Goal: Task Accomplishment & Management: Use online tool/utility

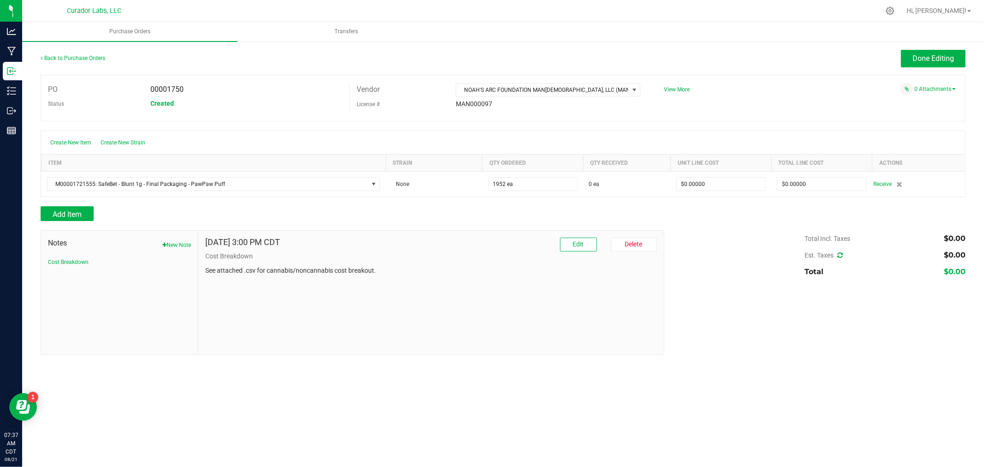
click at [82, 53] on div "Back to Purchase Orders" at bounding box center [156, 58] width 231 height 17
click at [81, 55] on link "Back to Purchase Orders" at bounding box center [73, 58] width 65 height 6
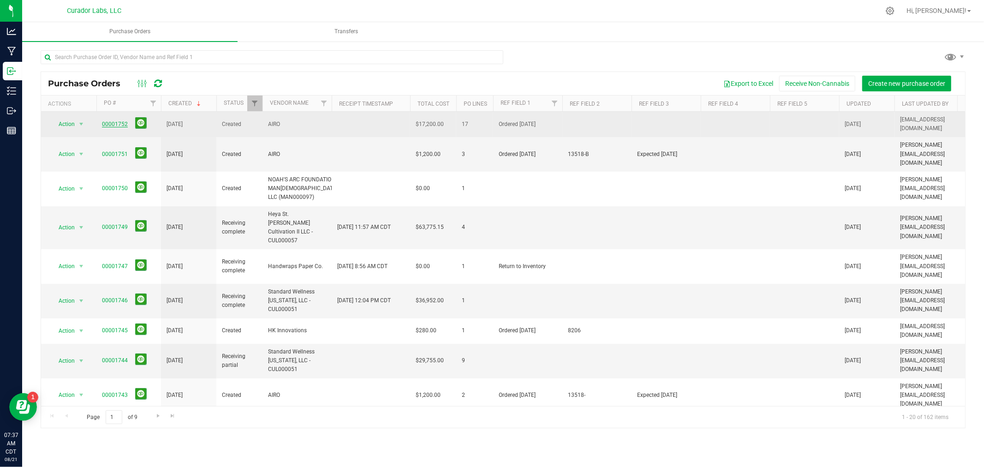
click at [110, 121] on link "00001752" at bounding box center [115, 124] width 26 height 6
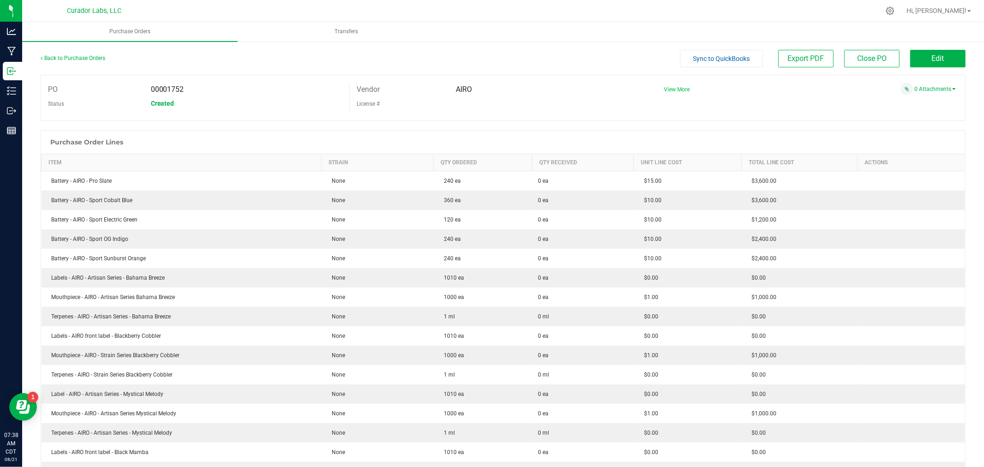
click at [668, 91] on span "View More" at bounding box center [677, 89] width 26 height 6
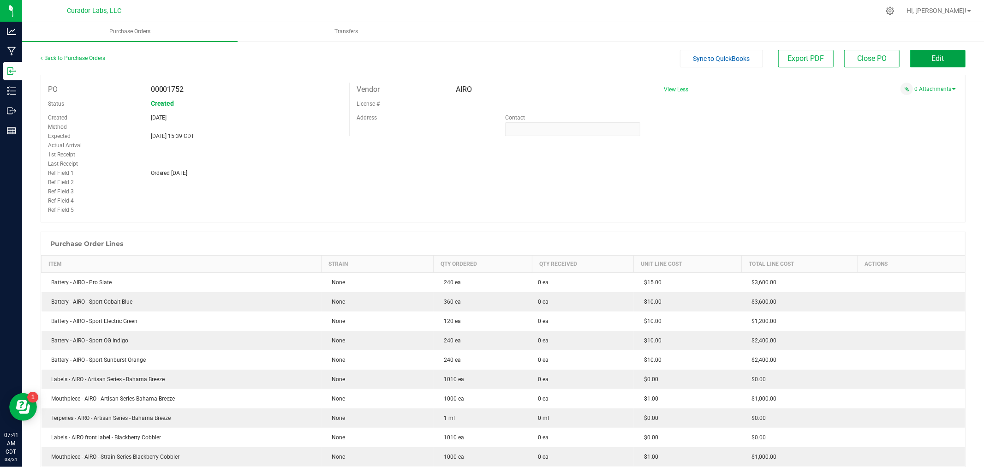
click at [940, 63] on button "Edit" at bounding box center [937, 59] width 55 height 18
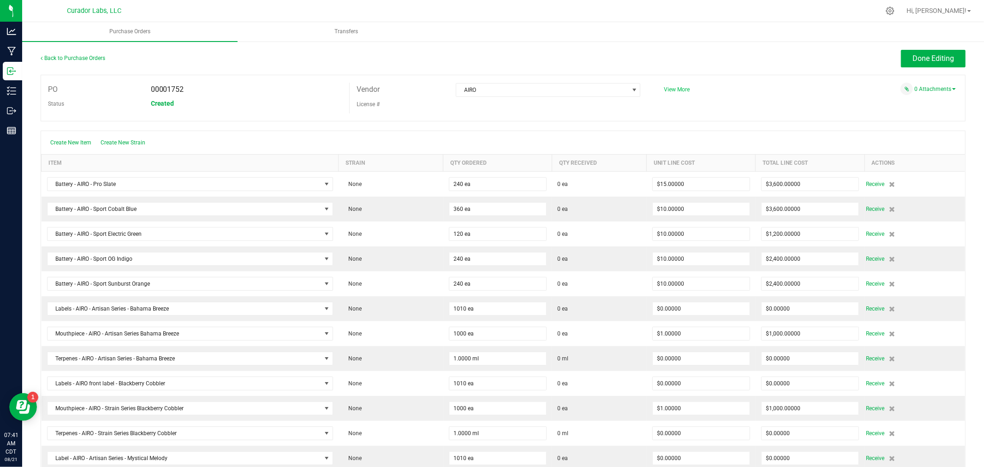
click at [681, 89] on span "View More" at bounding box center [677, 89] width 26 height 6
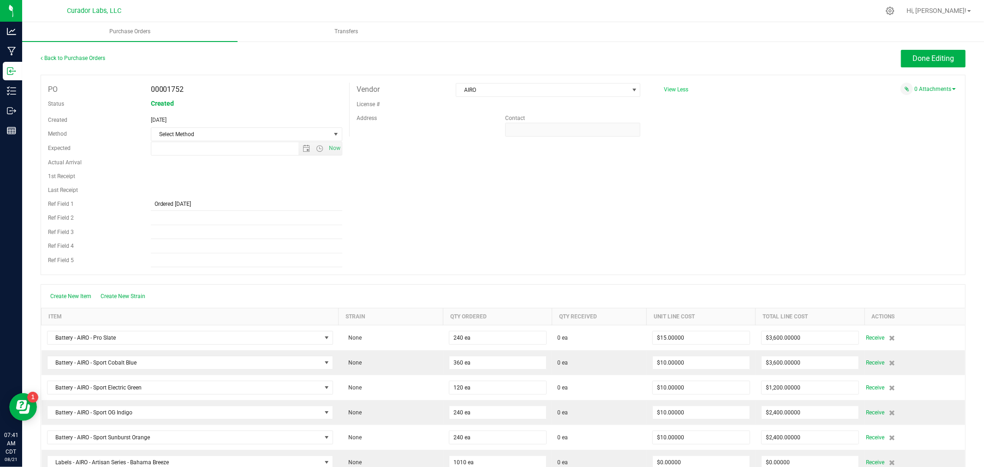
type input "[DATE] 3:39 PM"
click at [177, 218] on input "Ref Field 2" at bounding box center [246, 218] width 191 height 14
paste input "13542"
type input "13542"
click at [229, 200] on input "Ordered [DATE]" at bounding box center [246, 204] width 191 height 14
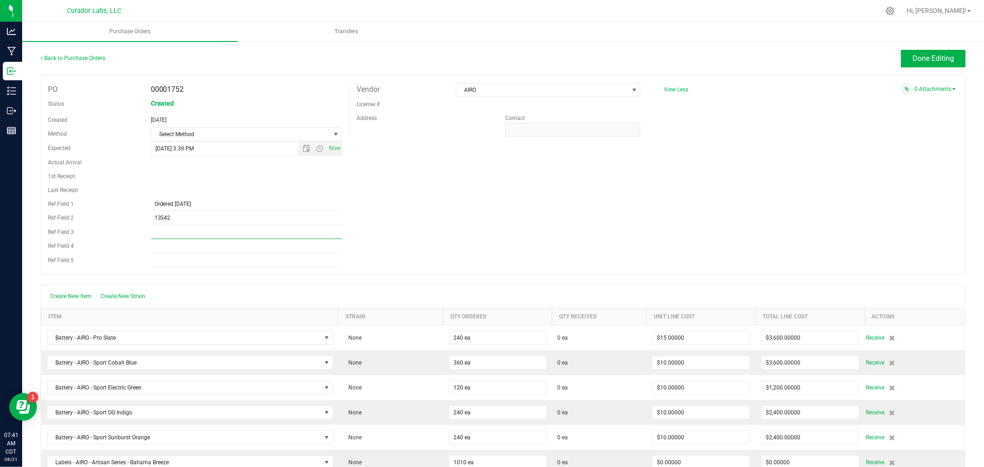
click at [181, 232] on input "Ref Field 3" at bounding box center [246, 232] width 191 height 14
type input "Expected [DATE]"
click at [434, 190] on div "PO 00001752 Status Created Created [DATE] Method Select Method Select Method US…" at bounding box center [503, 175] width 925 height 200
click at [912, 60] on span "Done Editing" at bounding box center [933, 58] width 42 height 9
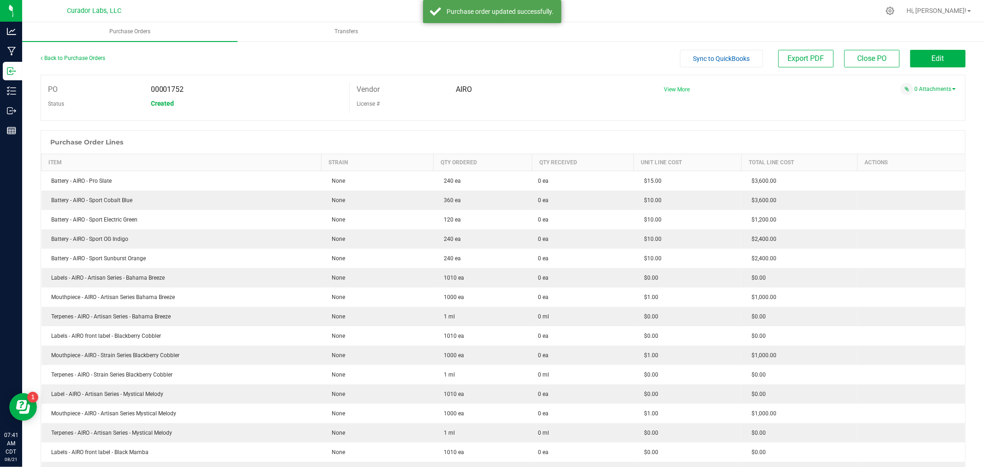
click at [670, 89] on span "View More" at bounding box center [677, 89] width 26 height 6
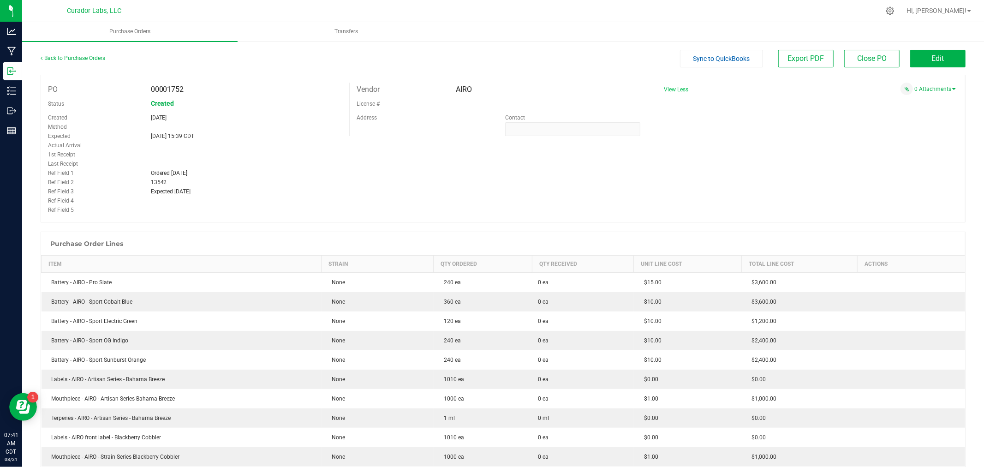
drag, startPoint x: 186, startPoint y: 89, endPoint x: 165, endPoint y: 91, distance: 21.3
click at [165, 91] on div "00001752" at bounding box center [246, 90] width 205 height 14
copy span "1752"
click at [163, 185] on span "13542" at bounding box center [159, 182] width 16 height 6
drag, startPoint x: 172, startPoint y: 182, endPoint x: 149, endPoint y: 182, distance: 23.1
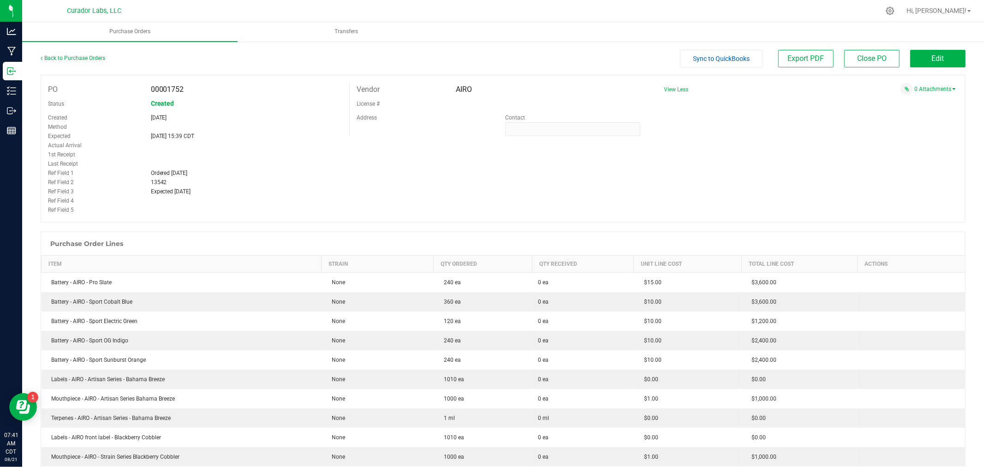
click at [149, 182] on div "13542" at bounding box center [246, 182] width 205 height 9
copy span "13542"
click at [932, 54] on span "Edit" at bounding box center [938, 58] width 12 height 9
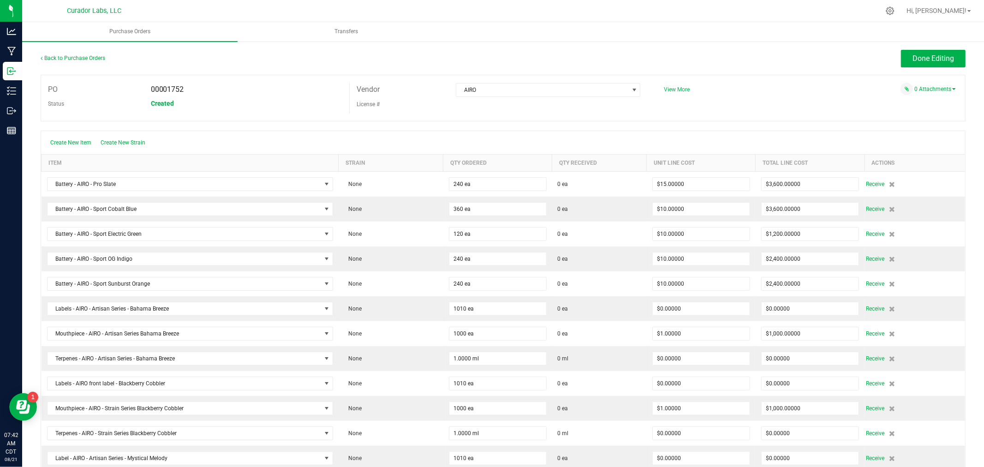
click at [668, 89] on span "View More" at bounding box center [677, 89] width 26 height 6
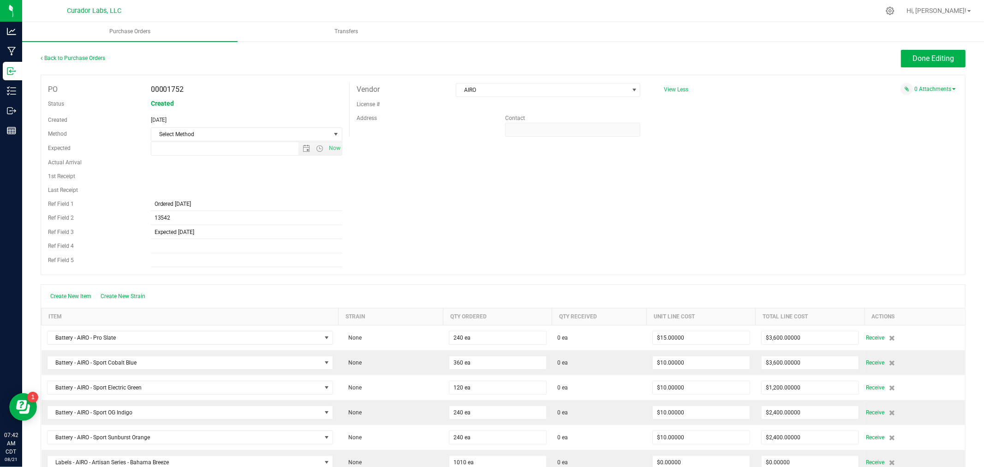
type input "[DATE] 3:39 PM"
click at [191, 230] on input "Expected [DATE]" at bounding box center [246, 232] width 191 height 14
type input "Expected [DATE]"
click at [412, 189] on div "PO 00001752 Status Created Created [DATE] Method Select Method Select Method US…" at bounding box center [503, 175] width 925 height 200
click at [912, 61] on span "Done Editing" at bounding box center [933, 58] width 42 height 9
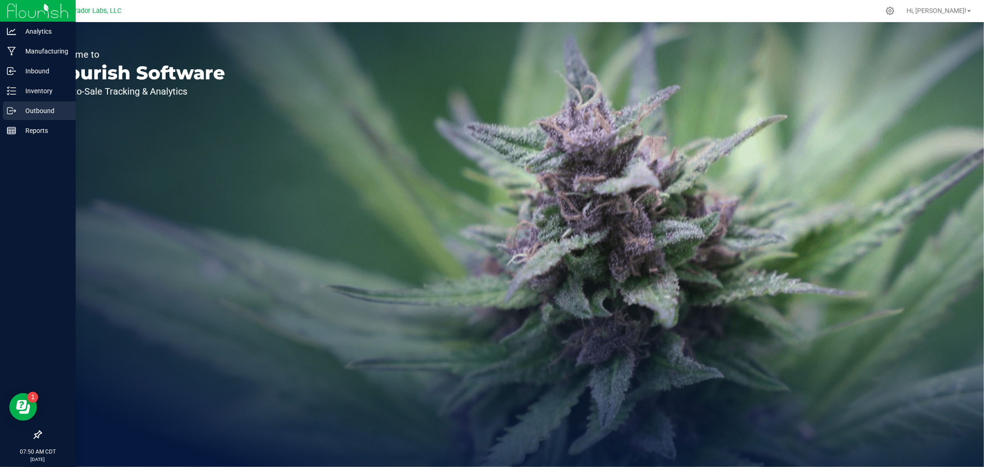
click at [0, 106] on link "Outbound" at bounding box center [38, 111] width 76 height 20
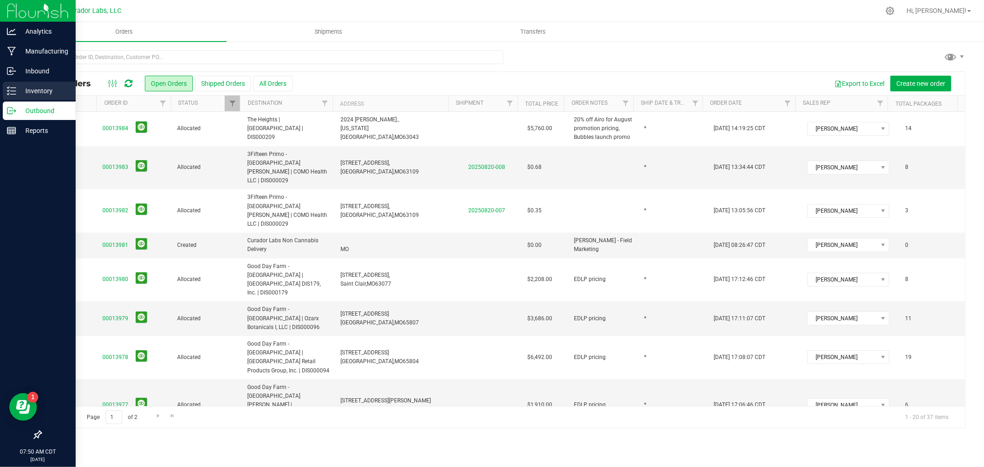
click at [24, 93] on p "Inventory" at bounding box center [43, 90] width 55 height 11
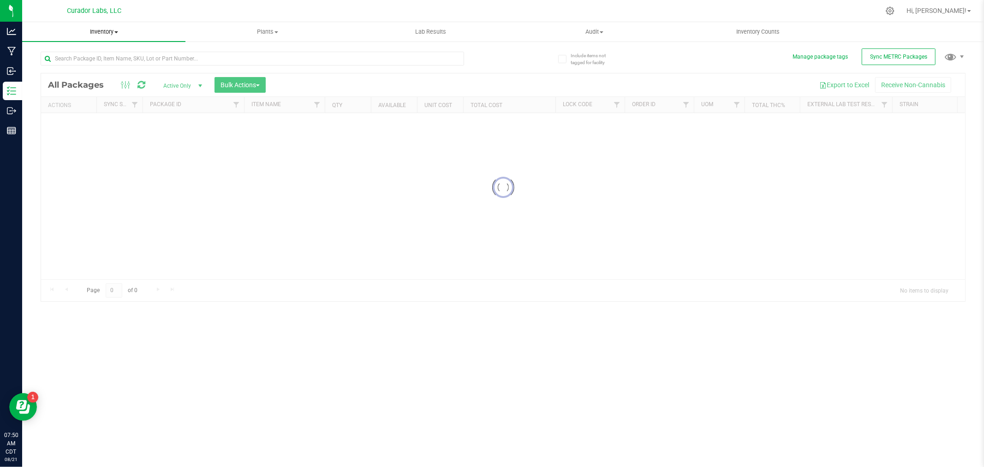
click at [116, 29] on span "Inventory" at bounding box center [103, 32] width 163 height 8
click at [72, 65] on span "All inventory" at bounding box center [53, 67] width 62 height 8
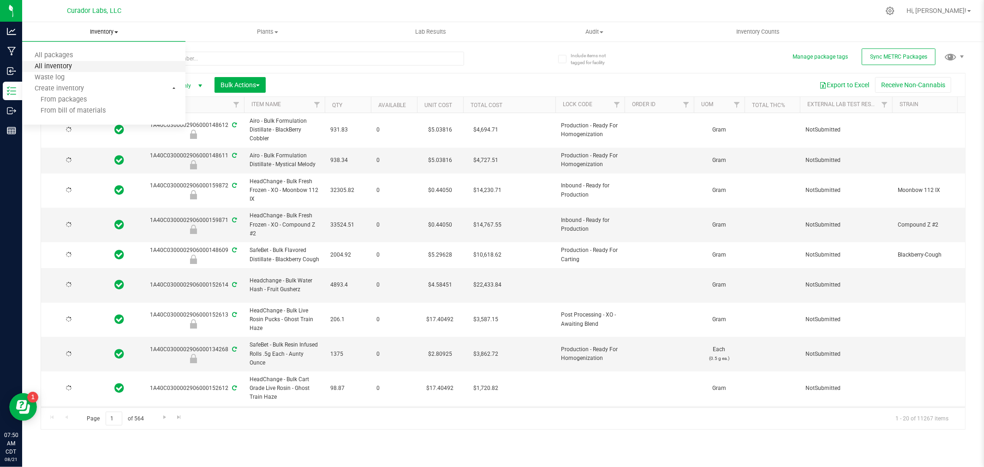
click at [72, 65] on span "All inventory" at bounding box center [53, 67] width 62 height 8
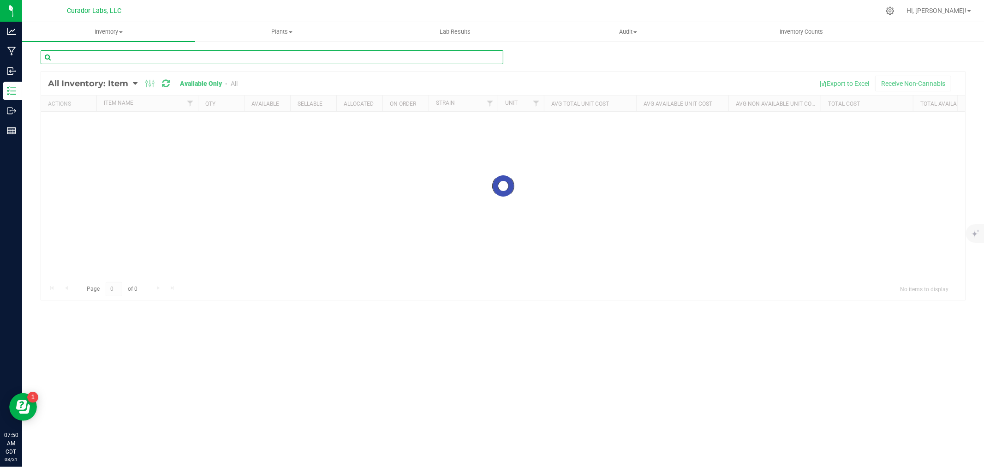
click at [89, 53] on input "text" at bounding box center [272, 57] width 463 height 14
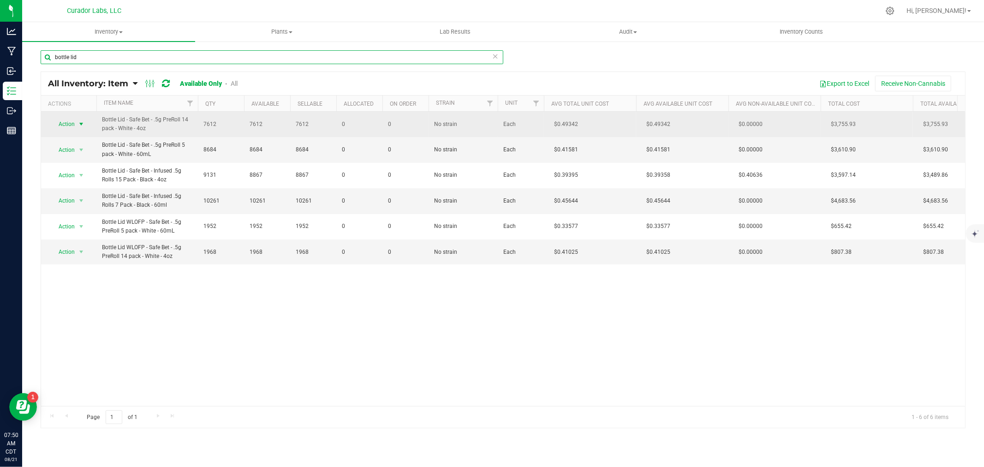
type input "bottle lid"
click at [71, 123] on span "Action" at bounding box center [62, 124] width 25 height 13
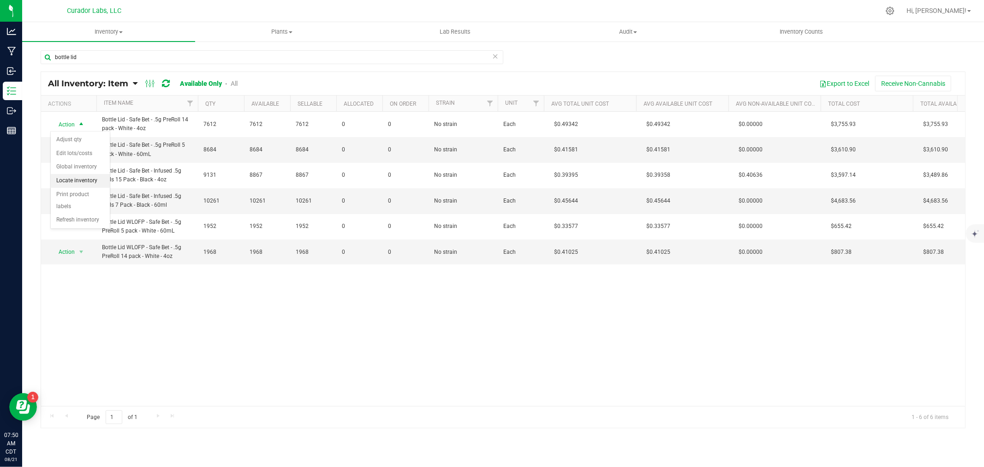
click at [79, 179] on li "Locate inventory" at bounding box center [80, 181] width 59 height 14
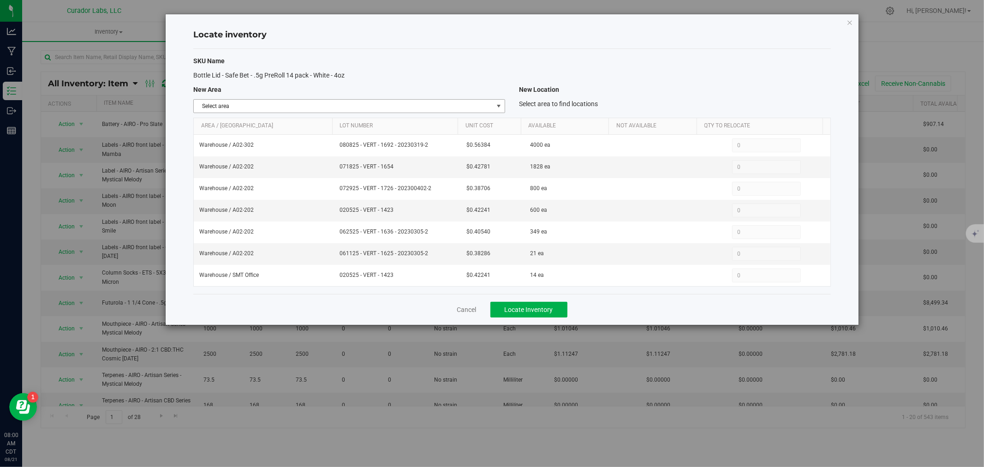
click at [343, 107] on span "Select area" at bounding box center [343, 106] width 299 height 13
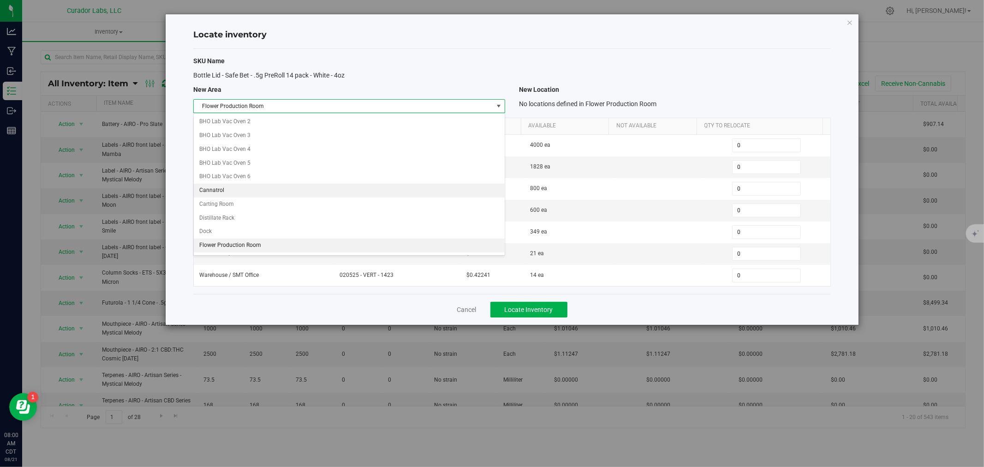
scroll to position [188, 0]
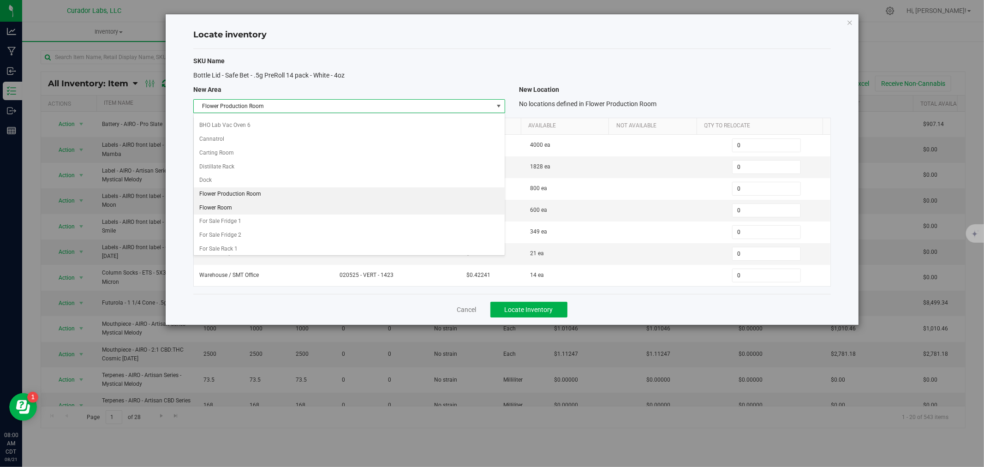
click at [224, 210] on li "Flower Room" at bounding box center [349, 208] width 311 height 14
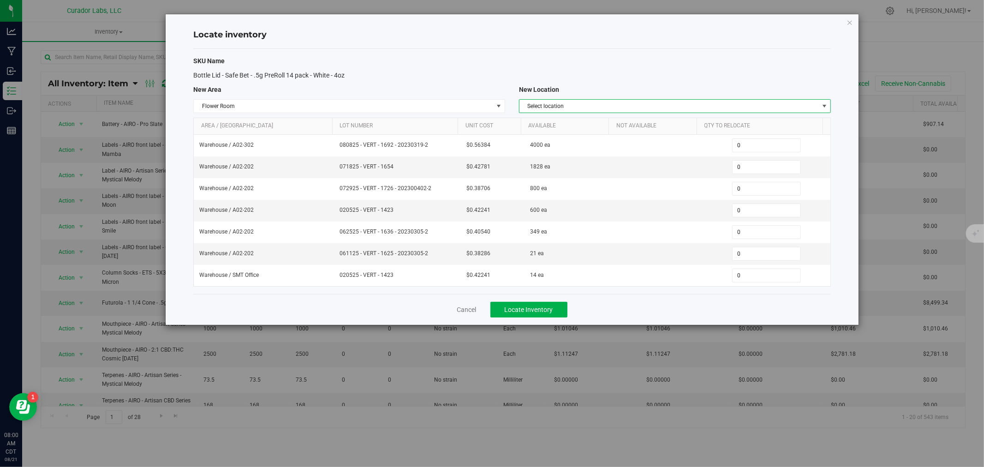
click at [552, 104] on span "Select location" at bounding box center [668, 106] width 299 height 13
click at [588, 165] on li "Heya - Out for Production" at bounding box center [674, 163] width 311 height 14
click at [748, 255] on span "0 0" at bounding box center [766, 254] width 69 height 14
click at [748, 255] on input "0" at bounding box center [766, 253] width 68 height 13
type input "9"
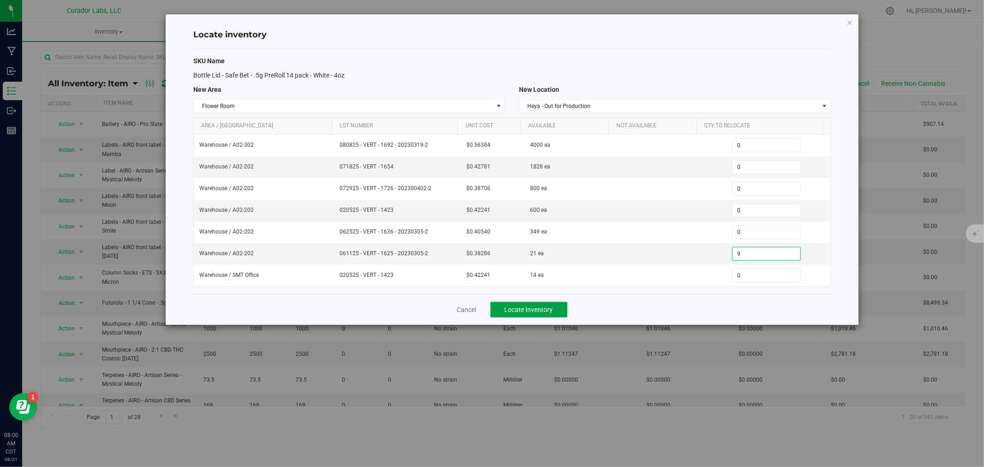
type input "9"
click at [547, 307] on span "Locate Inventory" at bounding box center [529, 309] width 48 height 7
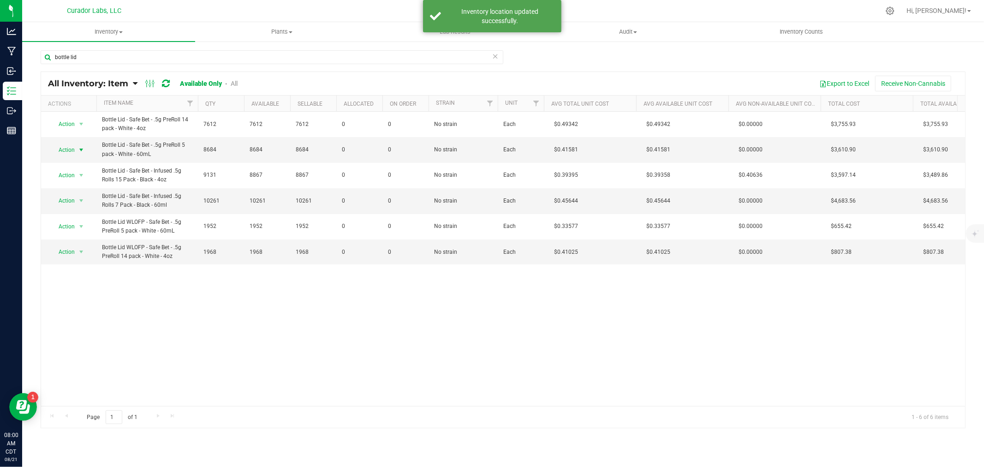
click at [69, 151] on span "Action" at bounding box center [62, 149] width 25 height 13
click at [79, 204] on li "Locate inventory" at bounding box center [80, 207] width 59 height 14
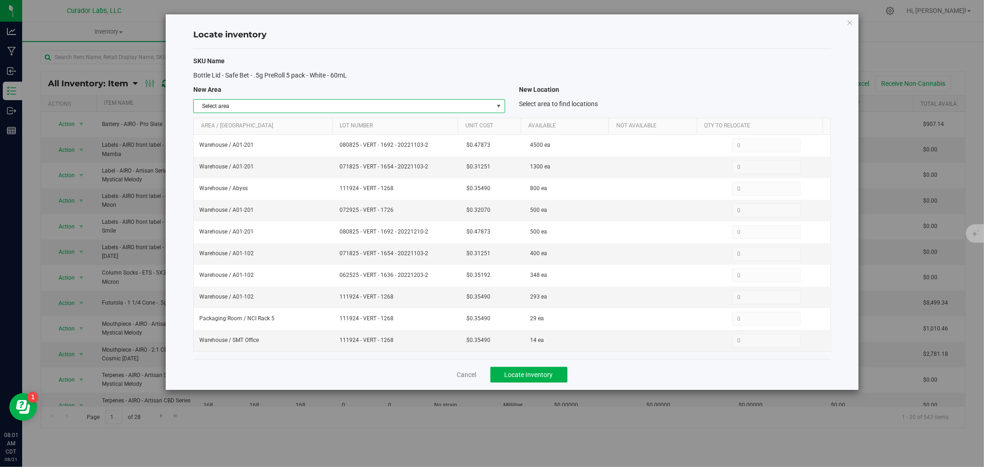
click at [386, 107] on span "Select area" at bounding box center [343, 106] width 299 height 13
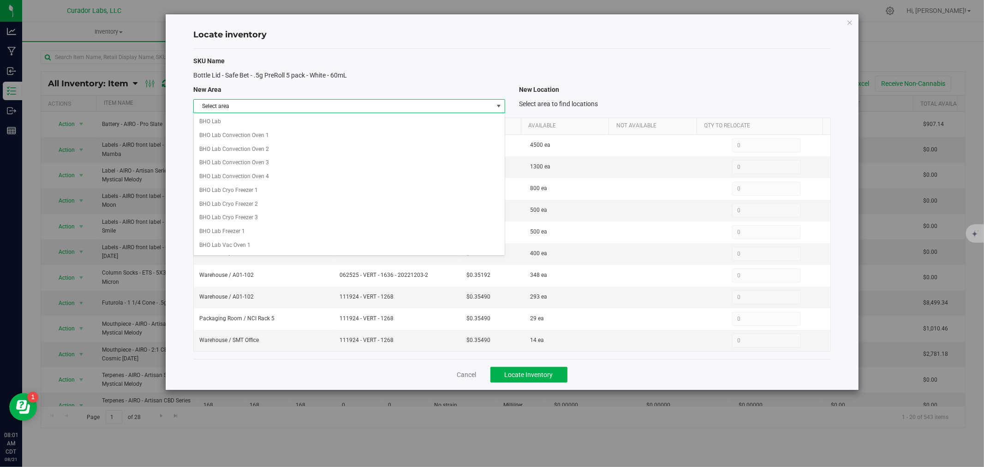
scroll to position [137, 0]
click at [277, 245] on li "Flower Production Room" at bounding box center [349, 245] width 311 height 14
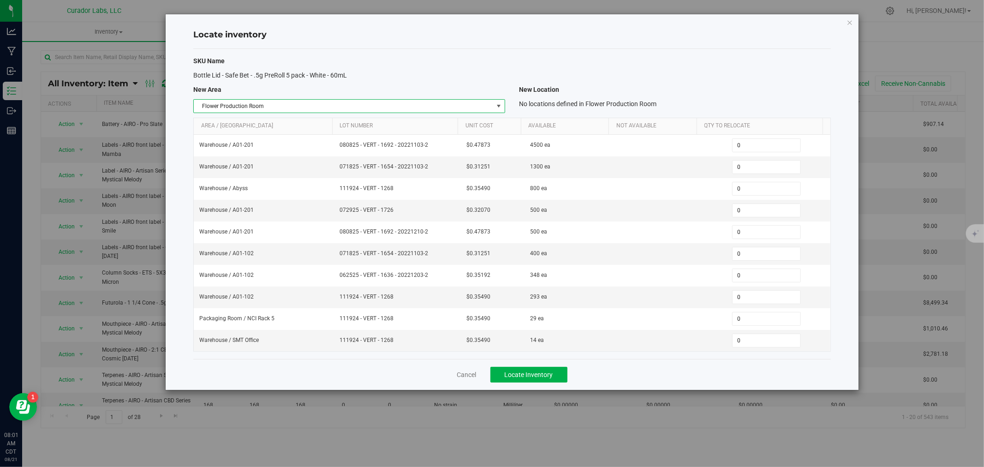
click at [423, 107] on span "Flower Production Room" at bounding box center [343, 106] width 299 height 13
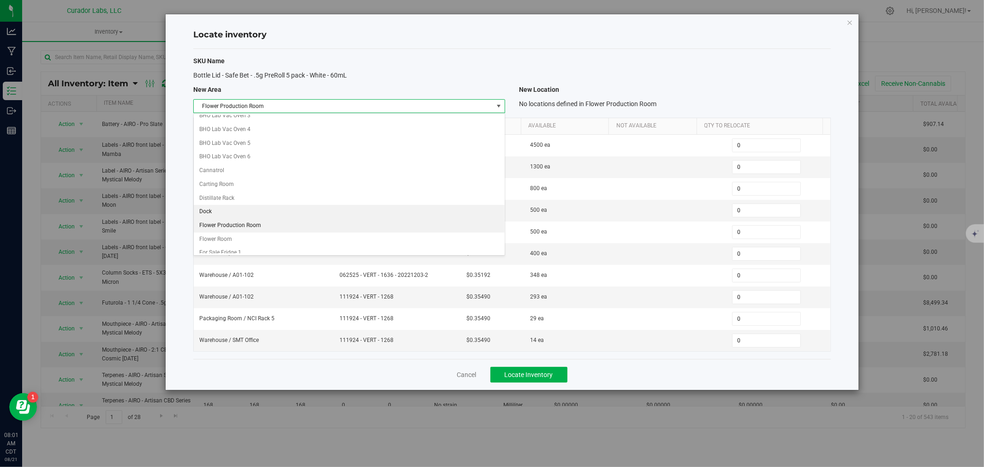
scroll to position [188, 0]
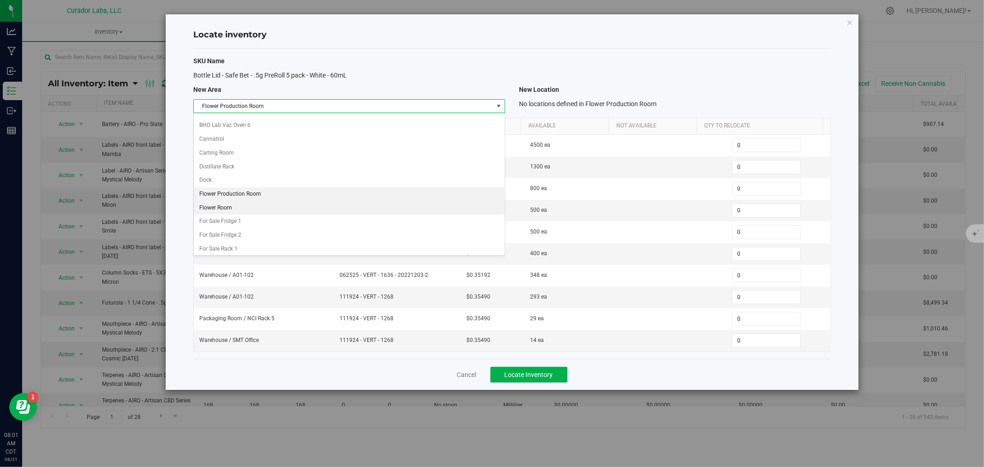
click at [233, 214] on li "Flower Room" at bounding box center [349, 208] width 311 height 14
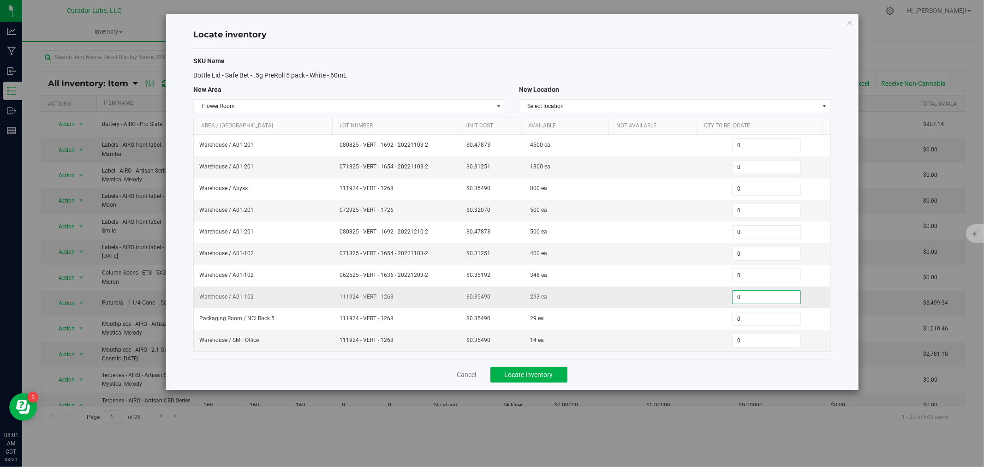
click at [750, 301] on span "0 0" at bounding box center [766, 297] width 69 height 14
click at [750, 301] on input "0" at bounding box center [766, 297] width 68 height 13
type input "5"
click at [580, 104] on span "Select location" at bounding box center [668, 106] width 299 height 13
click at [560, 160] on li "Heya - Out for Production" at bounding box center [674, 163] width 311 height 14
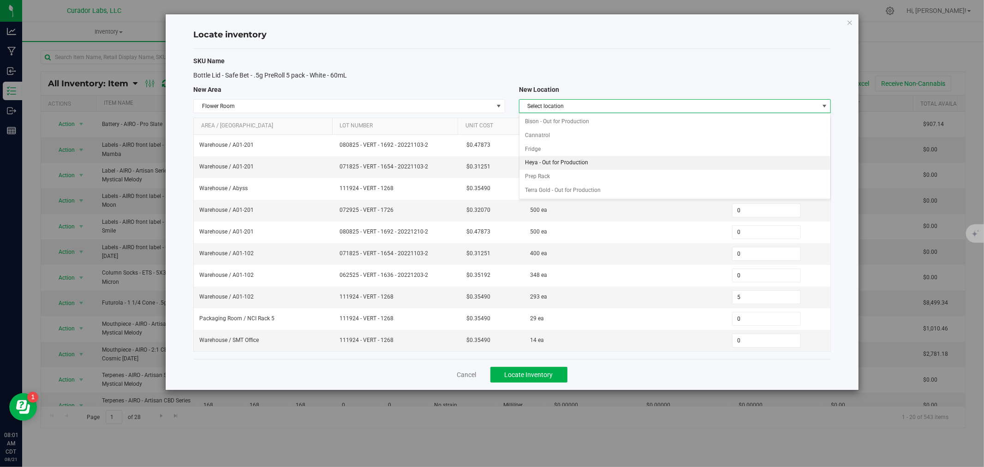
type input "0"
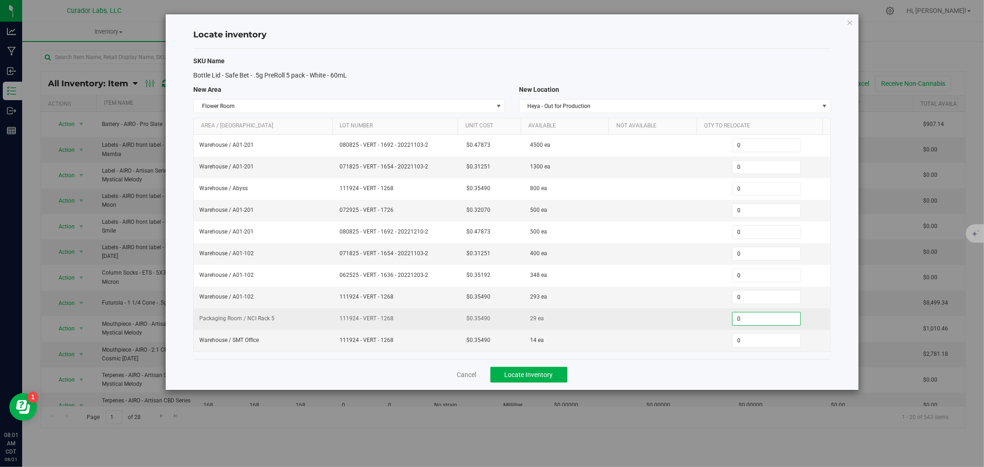
click at [762, 317] on span "0 0" at bounding box center [766, 319] width 69 height 14
click at [762, 317] on input "0" at bounding box center [766, 318] width 68 height 13
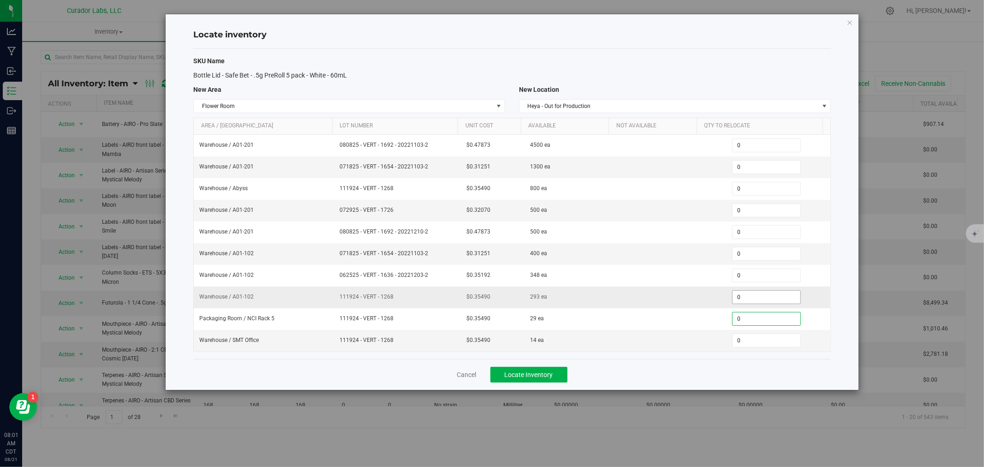
click at [756, 302] on span "0 0" at bounding box center [766, 297] width 69 height 14
click at [756, 302] on input "0" at bounding box center [766, 297] width 68 height 13
type input "5"
click at [509, 372] on span "Locate Inventory" at bounding box center [529, 374] width 48 height 7
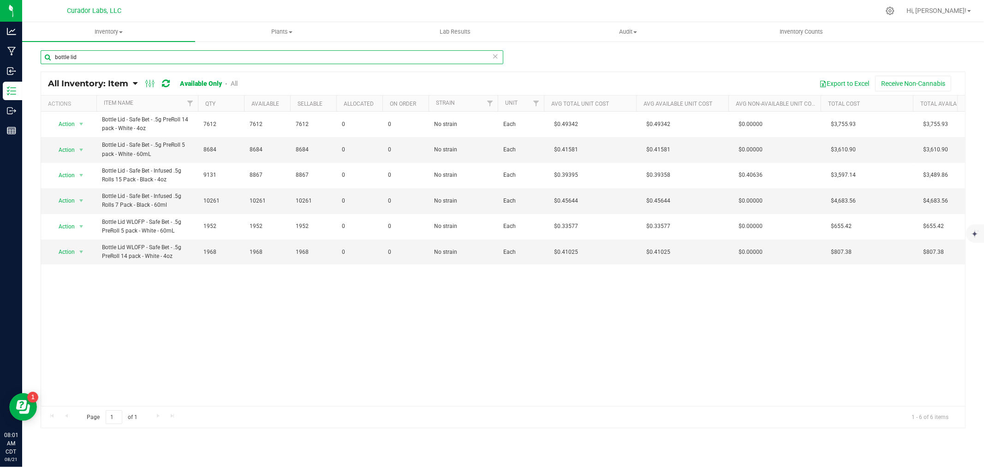
click at [171, 53] on input "bottle lid" at bounding box center [272, 57] width 463 height 14
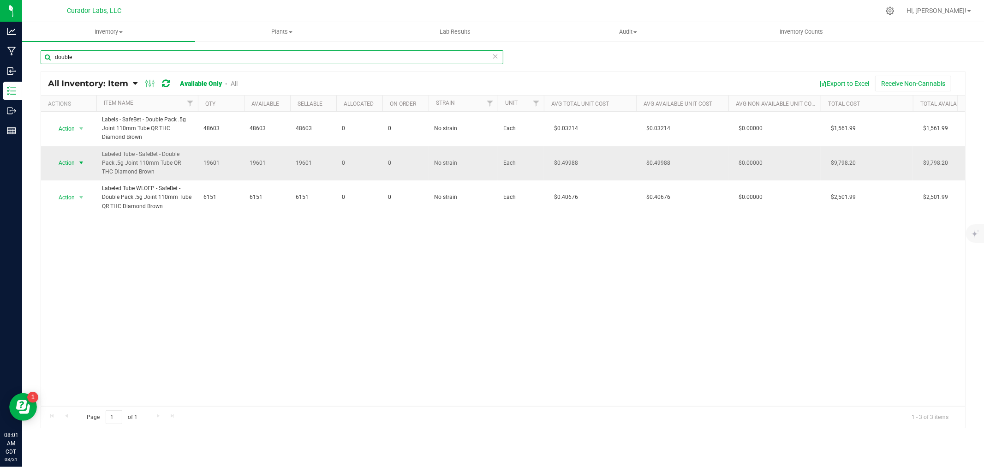
type input "double"
click at [74, 162] on span "Action" at bounding box center [62, 162] width 25 height 13
click at [83, 217] on li "Locate inventory" at bounding box center [80, 220] width 59 height 14
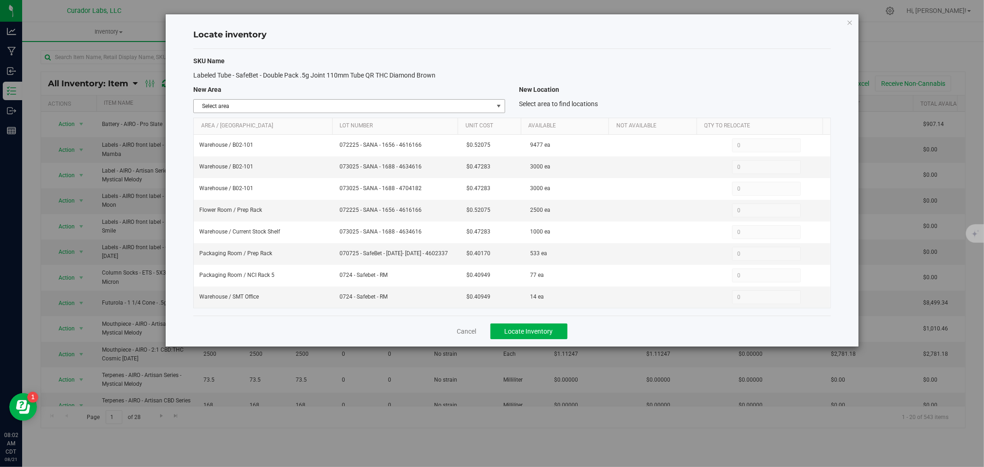
click at [351, 109] on span "Select area" at bounding box center [343, 106] width 299 height 13
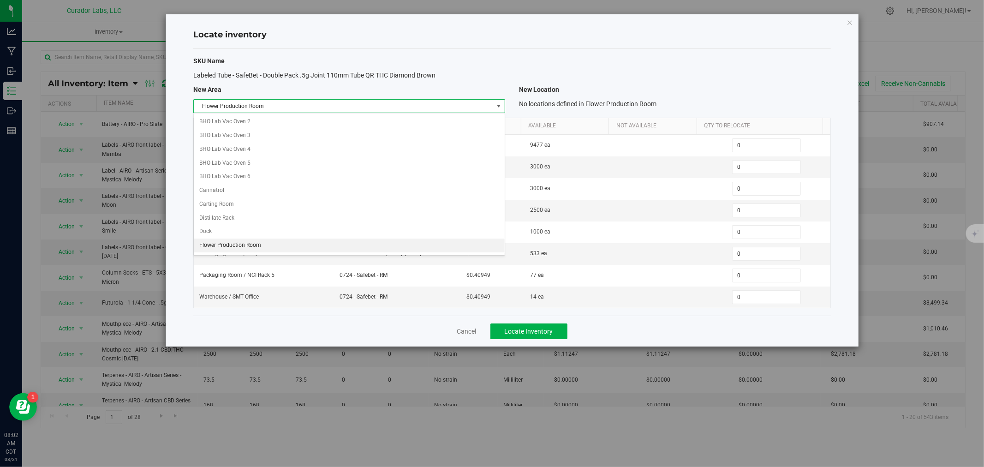
scroll to position [151, 0]
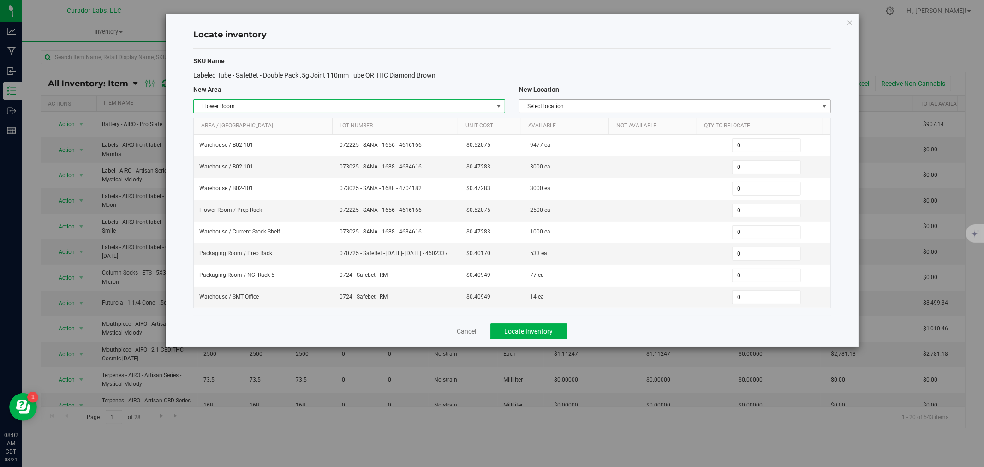
click at [542, 103] on span "Select location" at bounding box center [668, 106] width 299 height 13
click at [556, 163] on li "Heya - Out for Production" at bounding box center [674, 163] width 311 height 14
click at [746, 213] on span "0 0" at bounding box center [766, 210] width 69 height 14
click at [746, 213] on input "0" at bounding box center [766, 210] width 68 height 13
click at [750, 207] on span "0 0" at bounding box center [766, 210] width 69 height 14
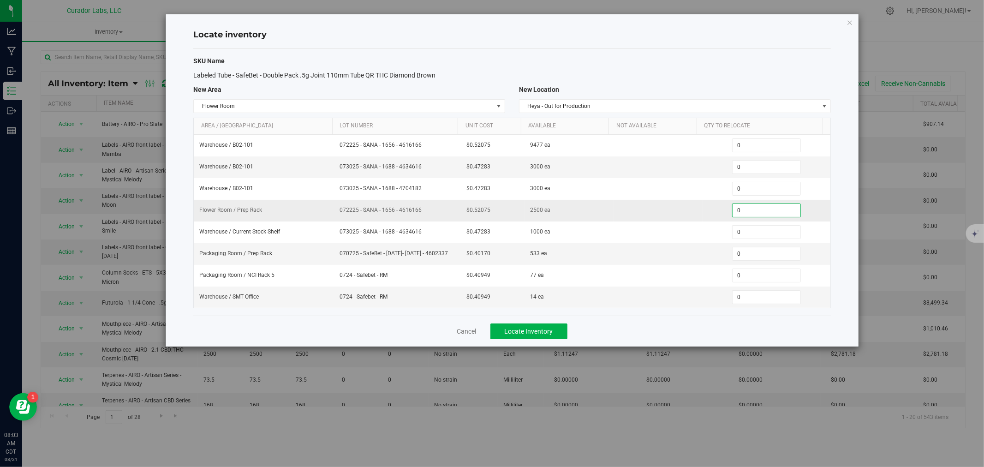
click at [750, 207] on input "0" at bounding box center [766, 210] width 68 height 13
type input "2500"
type input "2,500"
drag, startPoint x: 557, startPoint y: 337, endPoint x: 605, endPoint y: 333, distance: 48.1
click at [605, 333] on div "Cancel Locate Inventory" at bounding box center [511, 330] width 637 height 31
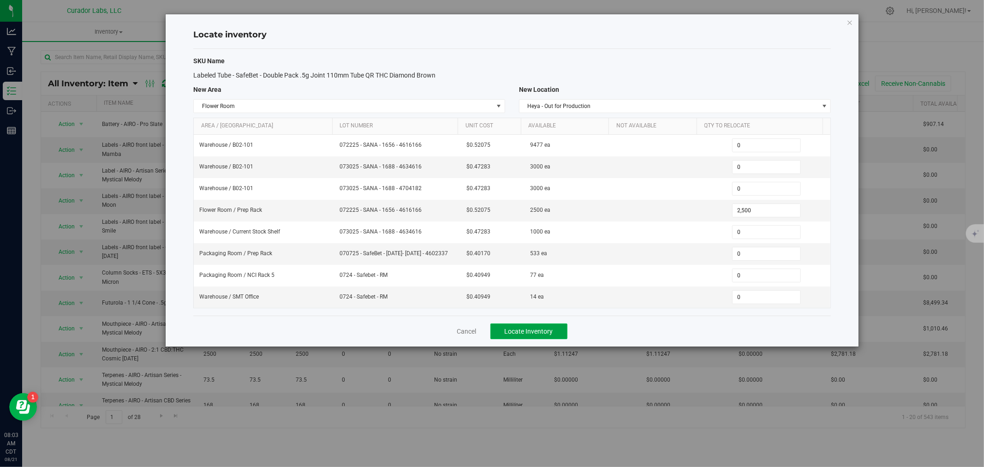
click at [546, 329] on span "Locate Inventory" at bounding box center [529, 330] width 48 height 7
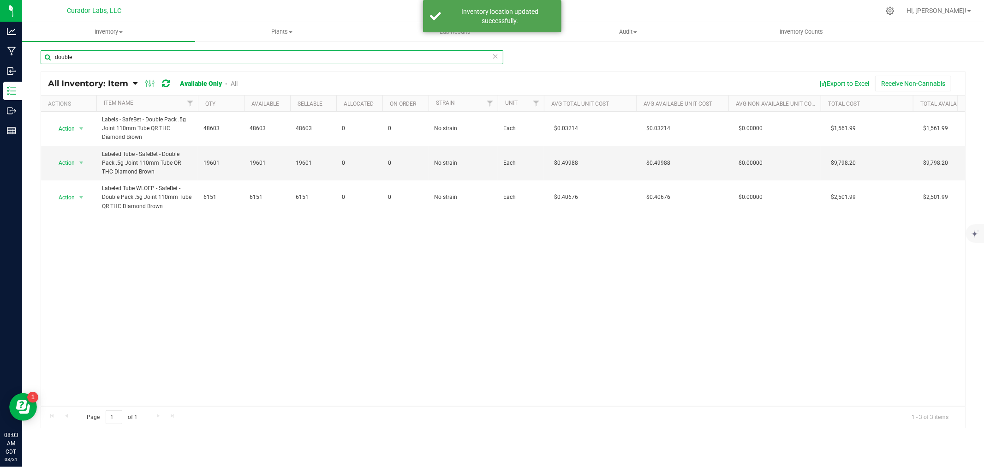
click at [123, 59] on input "double" at bounding box center [272, 57] width 463 height 14
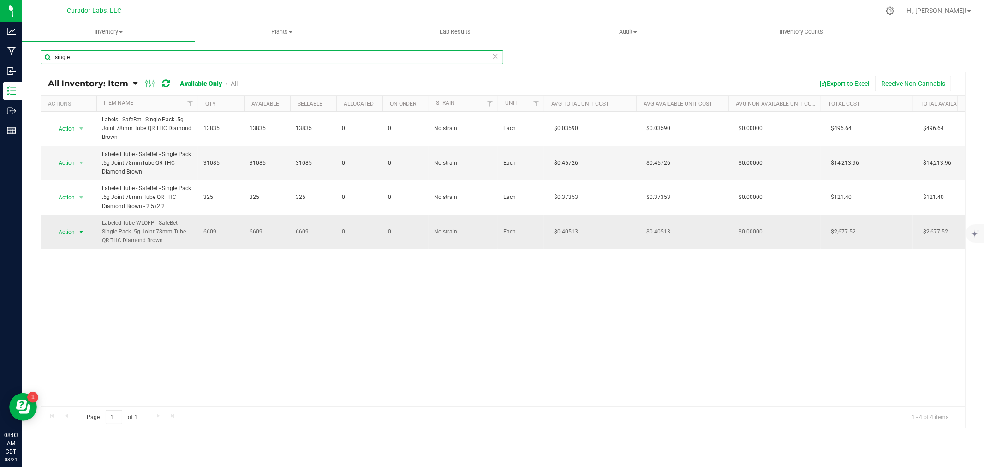
type input "single"
click at [71, 232] on span "Action" at bounding box center [62, 232] width 25 height 13
click at [79, 290] on li "Locate inventory" at bounding box center [80, 289] width 59 height 14
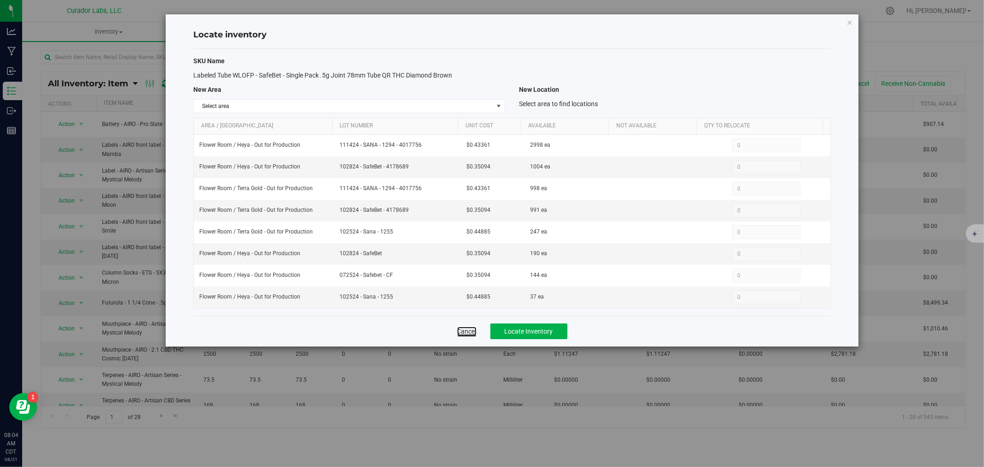
click at [460, 335] on link "Cancel" at bounding box center [466, 331] width 19 height 9
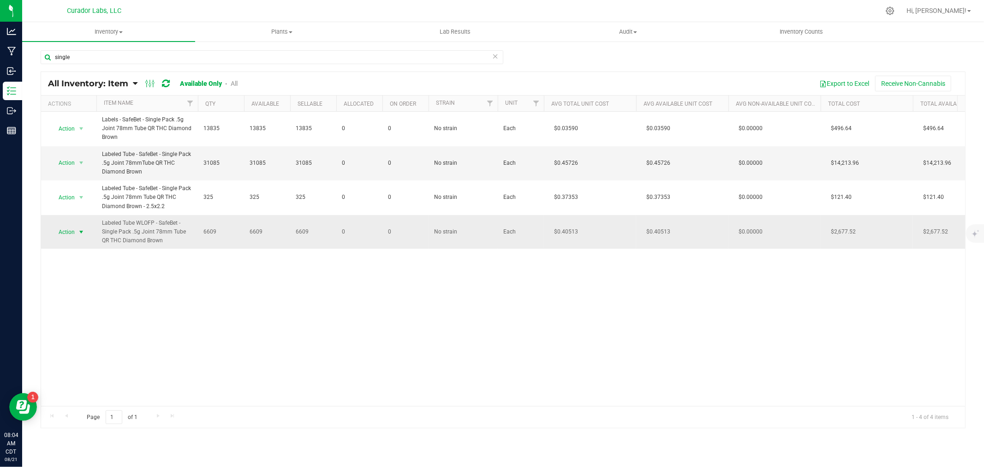
click at [80, 230] on span "select" at bounding box center [80, 231] width 7 height 7
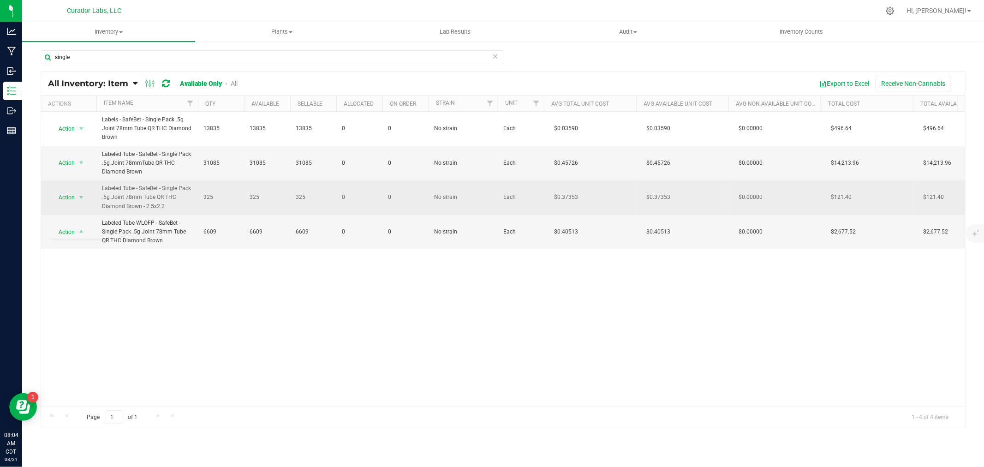
click at [105, 206] on span "Labeled Tube - SafeBet - Single Pack .5g Joint 78mm Tube QR THC Diamond Brown -…" at bounding box center [147, 197] width 90 height 27
click at [76, 198] on span "select" at bounding box center [82, 197] width 12 height 13
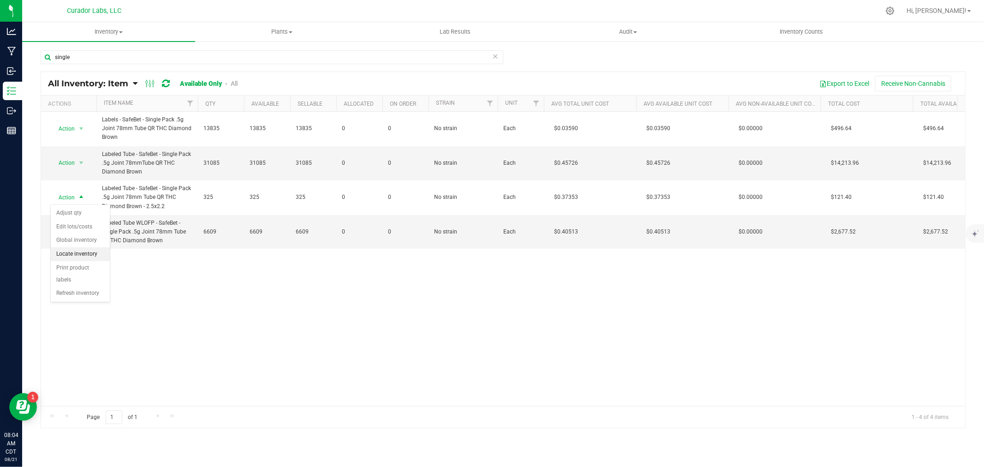
click at [76, 250] on li "Locate inventory" at bounding box center [80, 254] width 59 height 14
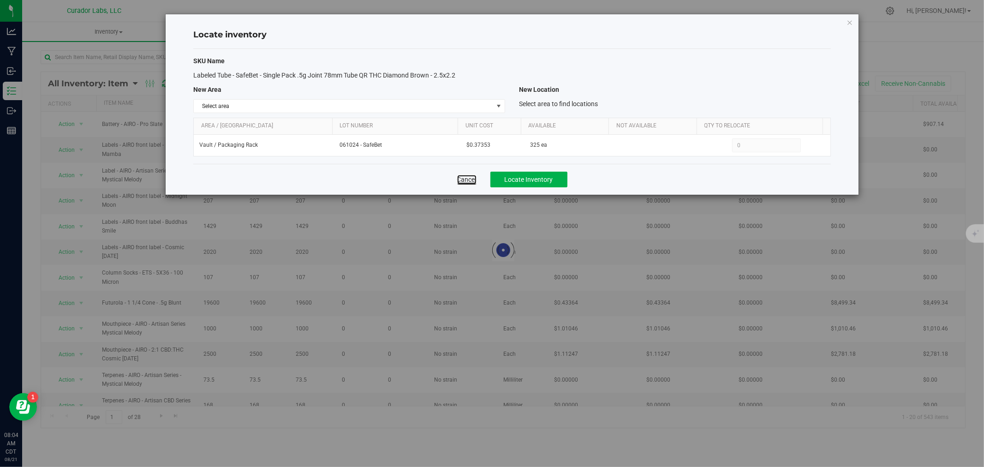
click at [462, 180] on link "Cancel" at bounding box center [466, 179] width 19 height 9
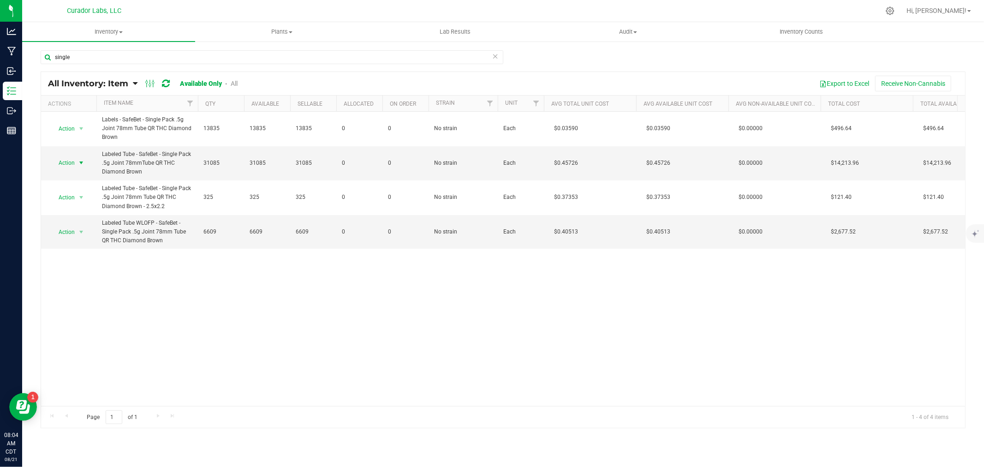
click at [72, 161] on span "Action" at bounding box center [62, 162] width 25 height 13
click at [84, 223] on li "Locate inventory" at bounding box center [80, 220] width 59 height 14
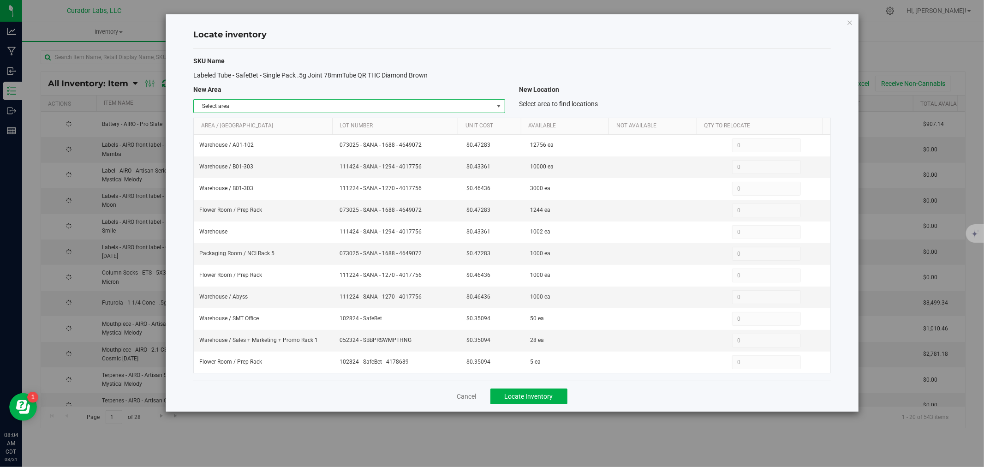
click at [317, 102] on span "Select area" at bounding box center [343, 106] width 299 height 13
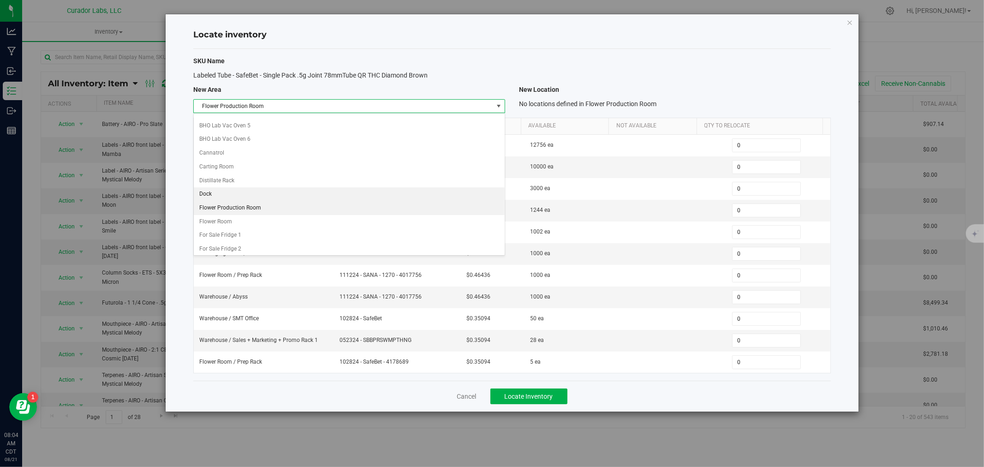
scroll to position [188, 0]
click at [231, 210] on li "Flower Room" at bounding box center [349, 208] width 311 height 14
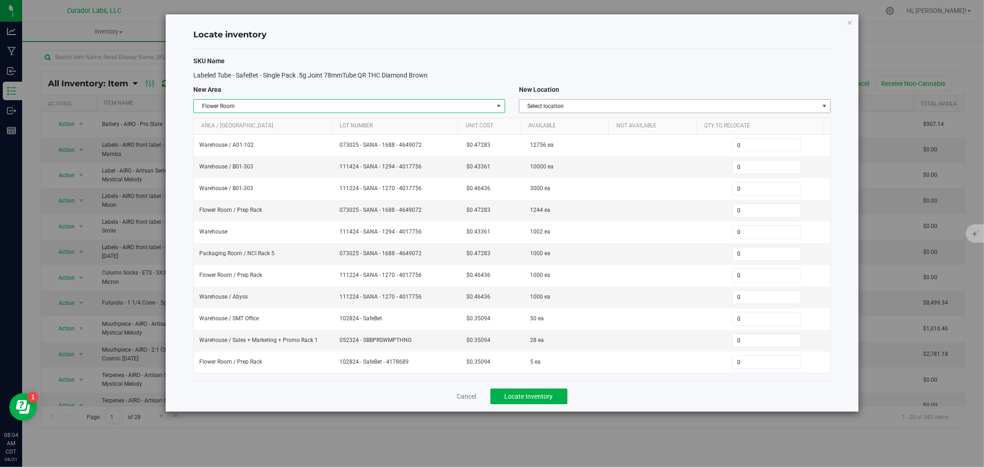
click at [633, 103] on span "Select location" at bounding box center [668, 106] width 299 height 13
click at [583, 164] on li "Heya - Out for Production" at bounding box center [674, 163] width 311 height 14
click at [752, 211] on span "0 0" at bounding box center [766, 210] width 69 height 14
click at [752, 211] on input "0" at bounding box center [766, 210] width 68 height 13
type input "1237"
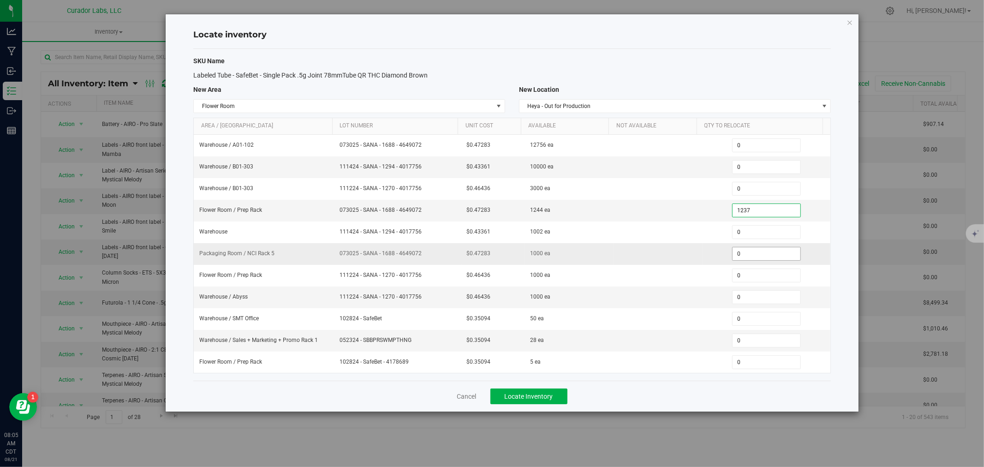
type input "1,237"
click at [758, 255] on span "0 0" at bounding box center [766, 254] width 69 height 14
click at [758, 255] on input "0" at bounding box center [766, 253] width 68 height 13
type input "1000"
type input "1,000"
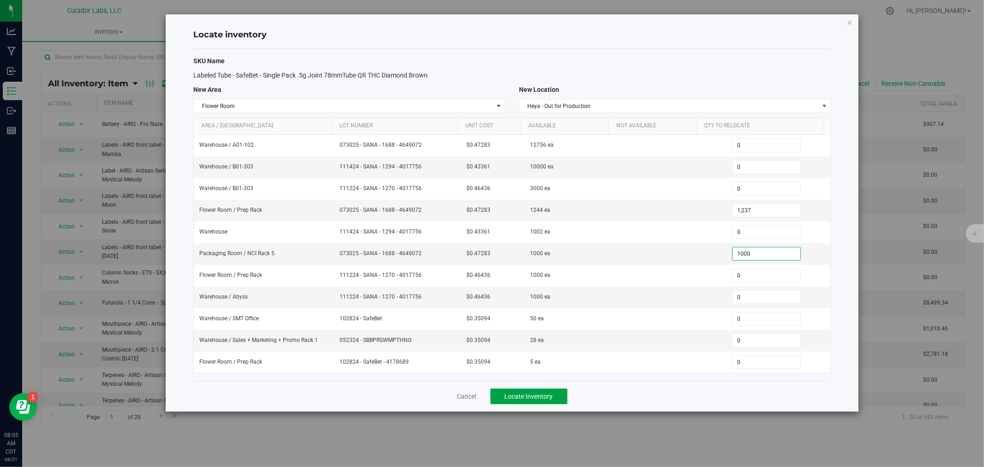
click at [556, 399] on button "Locate Inventory" at bounding box center [528, 396] width 77 height 16
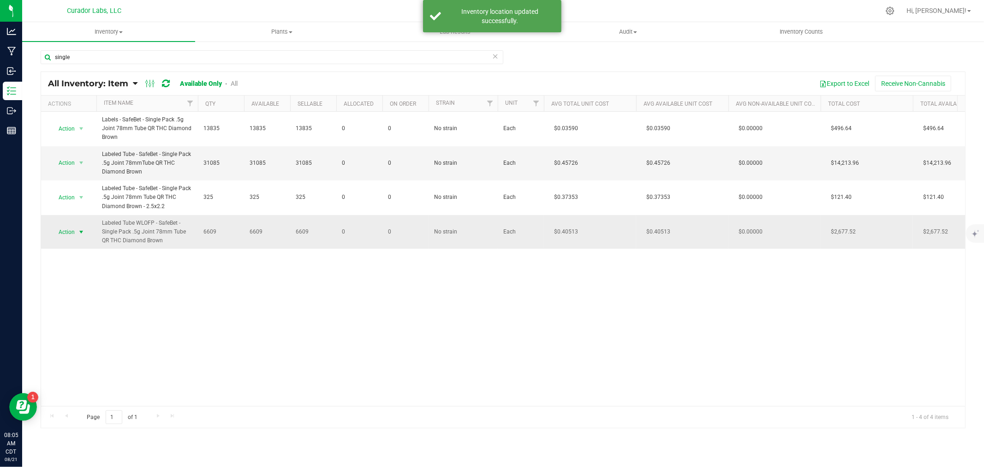
click at [62, 236] on span "Action" at bounding box center [62, 232] width 25 height 13
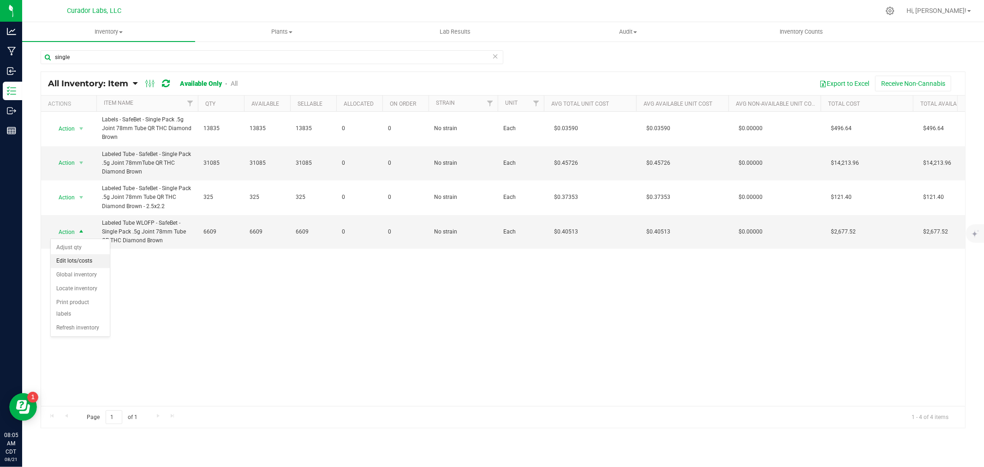
click at [90, 256] on li "Edit lots/costs" at bounding box center [80, 261] width 59 height 14
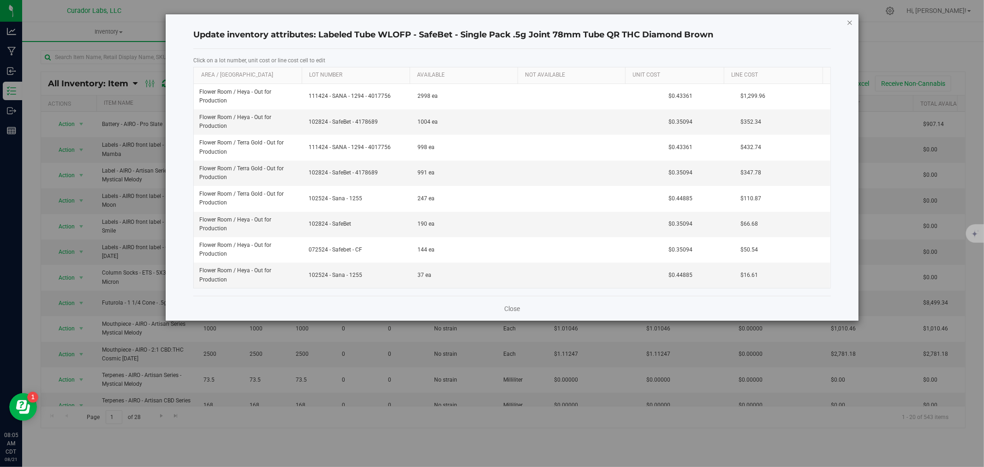
click at [847, 22] on icon "button" at bounding box center [849, 22] width 6 height 11
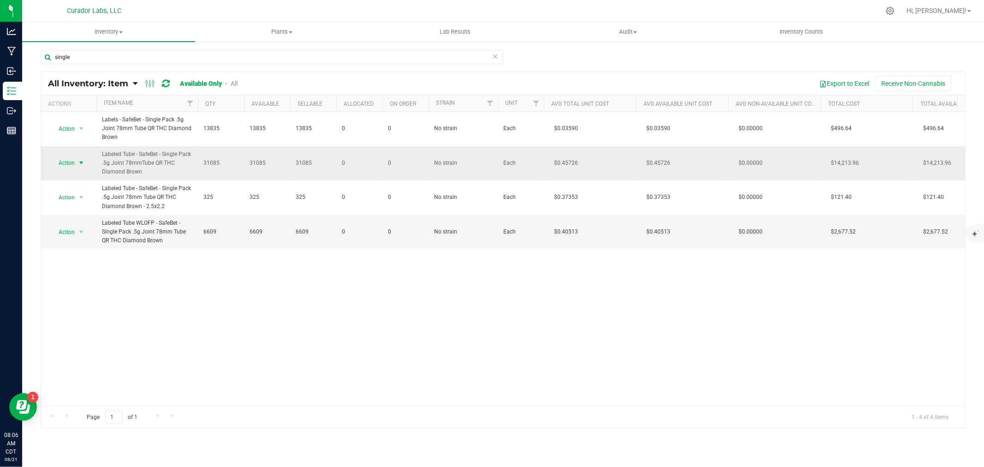
click at [68, 158] on span "Action" at bounding box center [62, 162] width 25 height 13
click at [83, 220] on li "Locate inventory" at bounding box center [80, 220] width 59 height 14
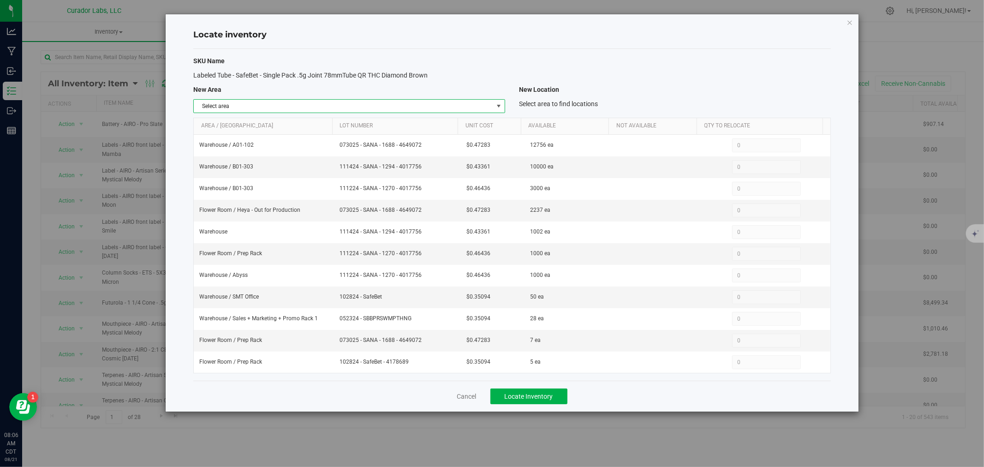
click at [301, 111] on span "Select area" at bounding box center [343, 106] width 299 height 13
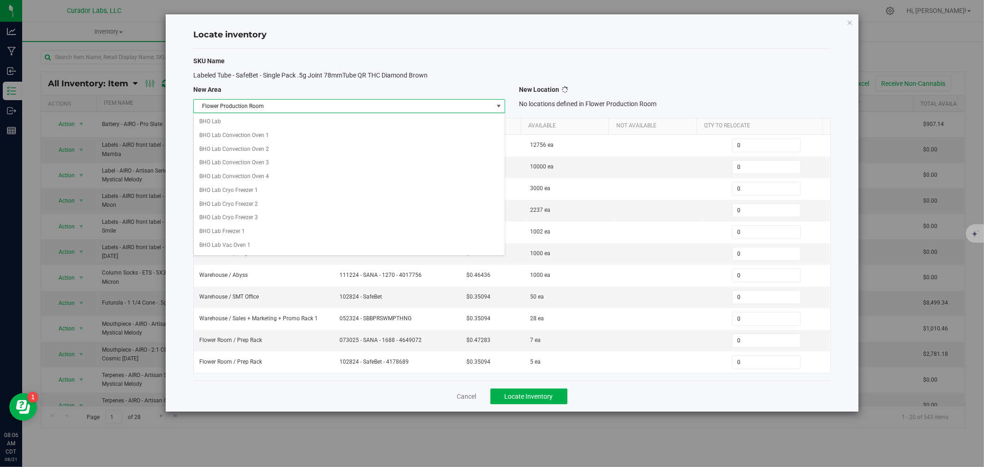
scroll to position [137, 0]
click at [238, 243] on li "Flower Production Room" at bounding box center [349, 245] width 311 height 14
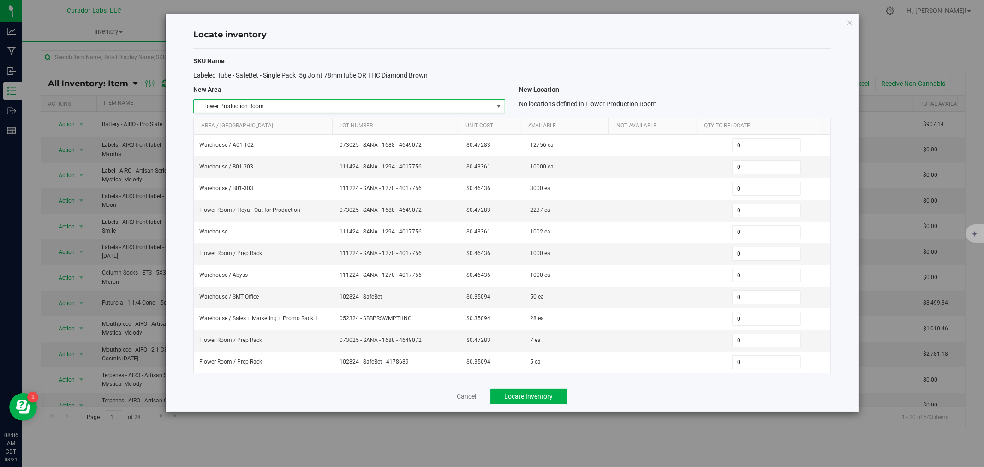
click at [238, 243] on body "Locate inventory SKU Name Labeled Tube - SafeBet - Single Pack .5g Joint 78mmTu…" at bounding box center [492, 233] width 984 height 467
click at [289, 99] on span "Flower Production Room" at bounding box center [349, 106] width 312 height 14
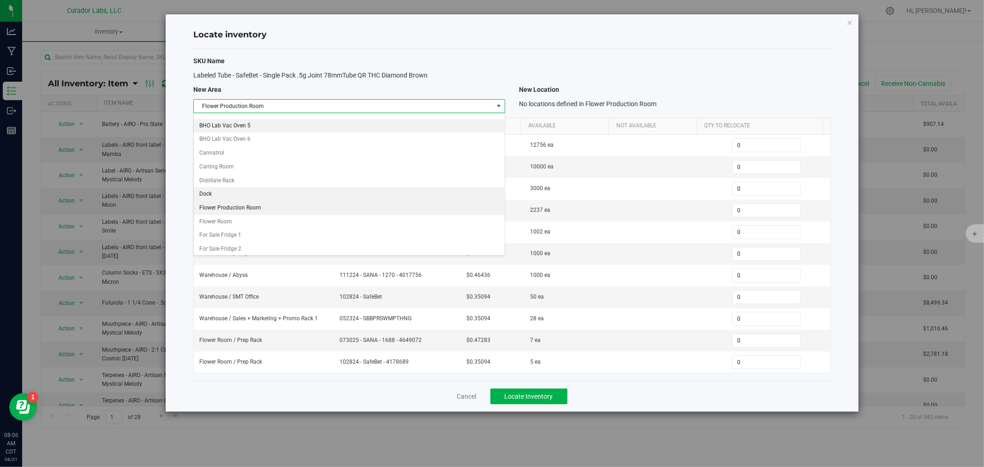
scroll to position [188, 0]
click at [243, 208] on li "Flower Room" at bounding box center [349, 208] width 311 height 14
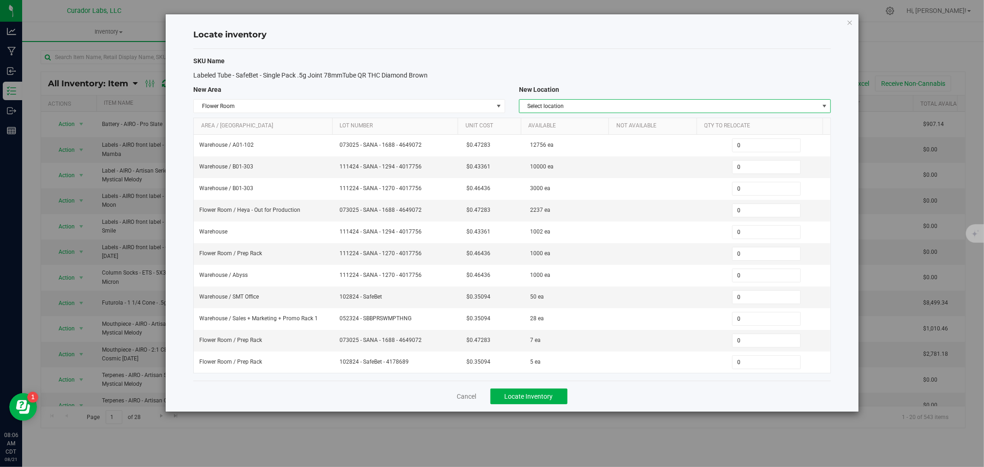
click at [535, 108] on span "Select location" at bounding box center [668, 106] width 299 height 13
click at [564, 168] on li "Heya - Out for Production" at bounding box center [674, 163] width 311 height 14
click at [750, 252] on span "0 0" at bounding box center [766, 254] width 69 height 14
click at [750, 252] on input "0" at bounding box center [766, 253] width 68 height 13
type input "441"
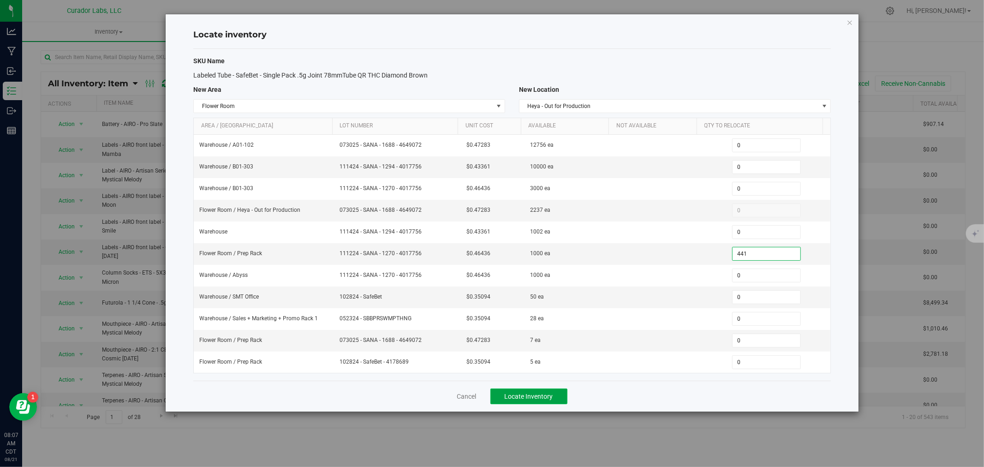
type input "441"
click at [546, 397] on span "Locate Inventory" at bounding box center [529, 395] width 48 height 7
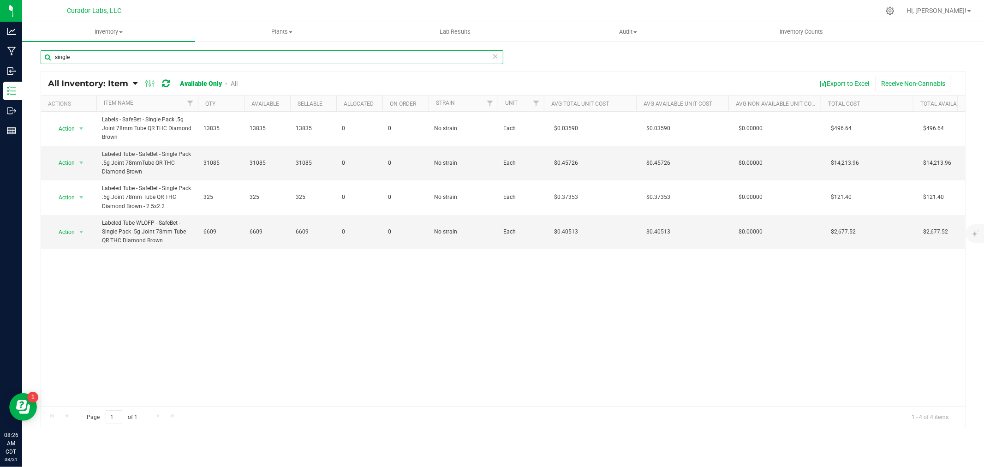
click at [125, 55] on input "single" at bounding box center [272, 57] width 463 height 14
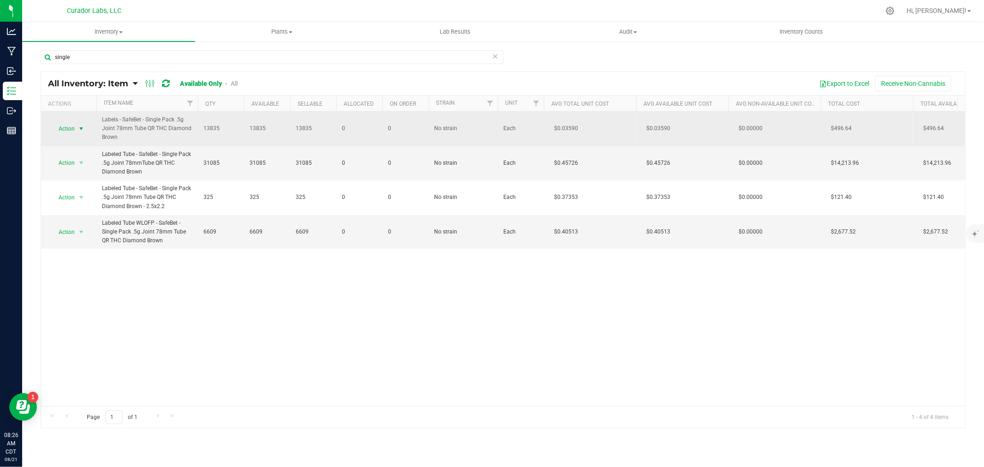
click at [76, 128] on span "select" at bounding box center [82, 128] width 12 height 13
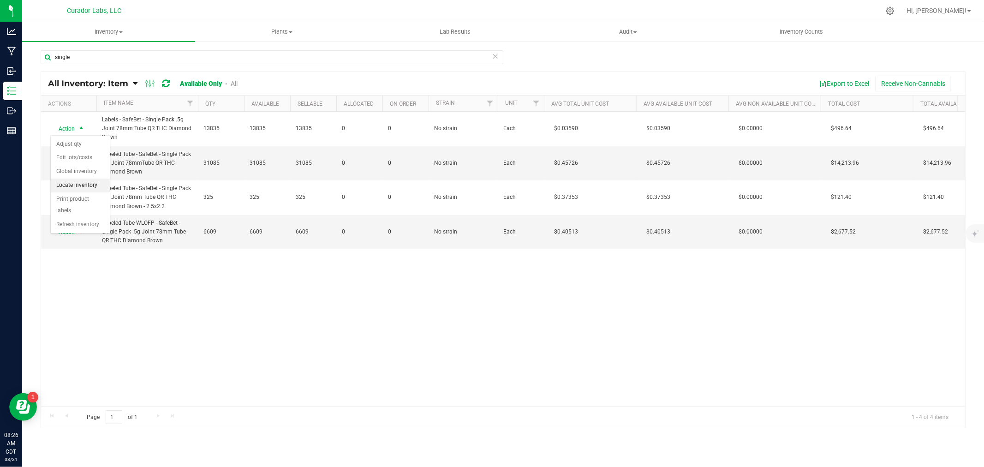
click at [82, 184] on li "Locate inventory" at bounding box center [80, 185] width 59 height 14
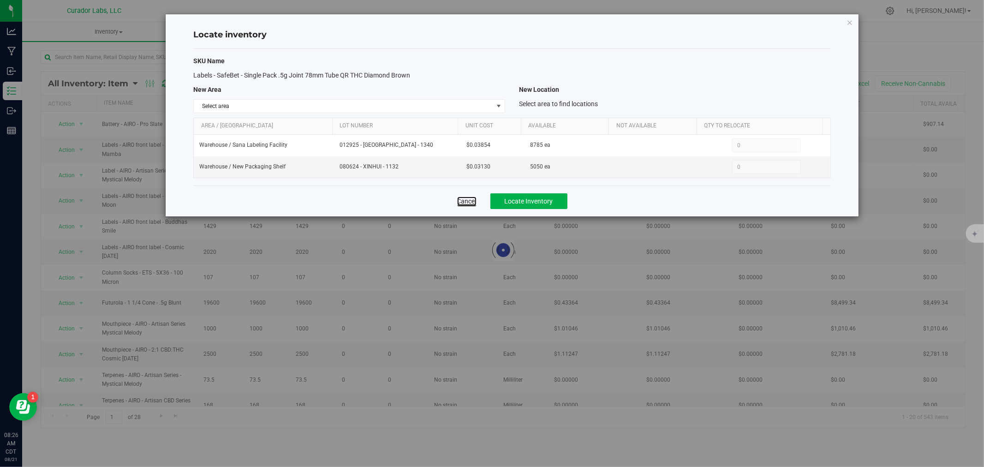
click at [465, 203] on link "Cancel" at bounding box center [466, 200] width 19 height 9
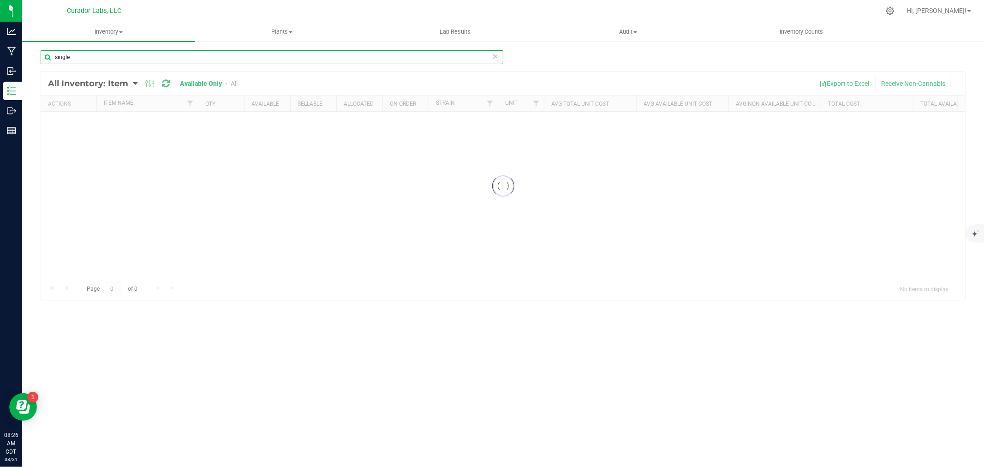
click at [135, 55] on input "single" at bounding box center [272, 57] width 463 height 14
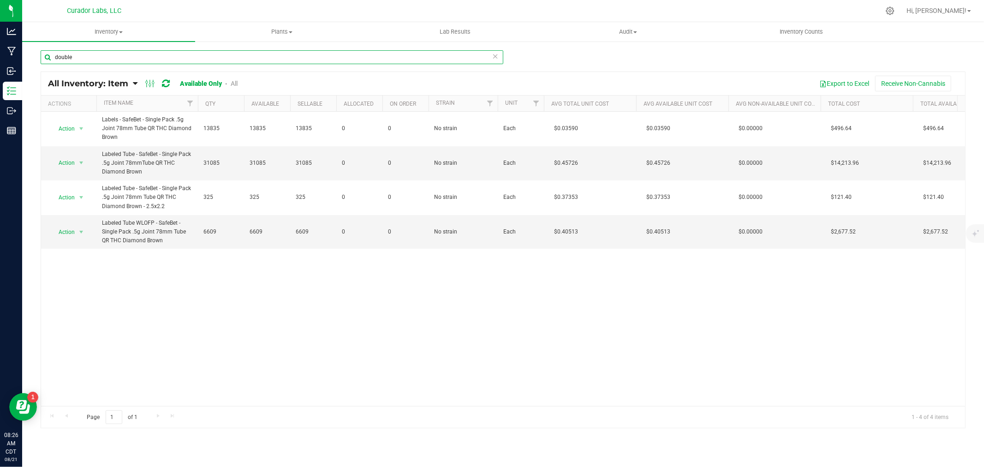
type input "double"
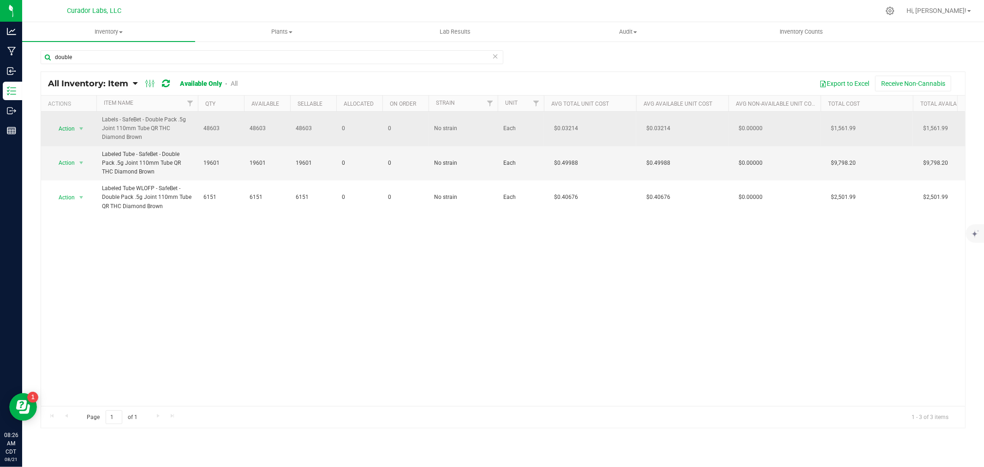
click at [70, 124] on span "Action" at bounding box center [62, 128] width 25 height 13
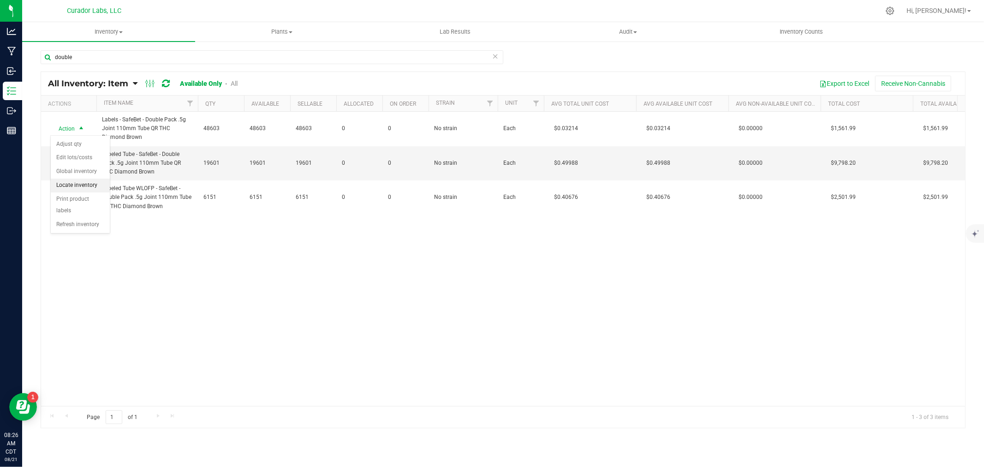
click at [85, 181] on li "Locate inventory" at bounding box center [80, 185] width 59 height 14
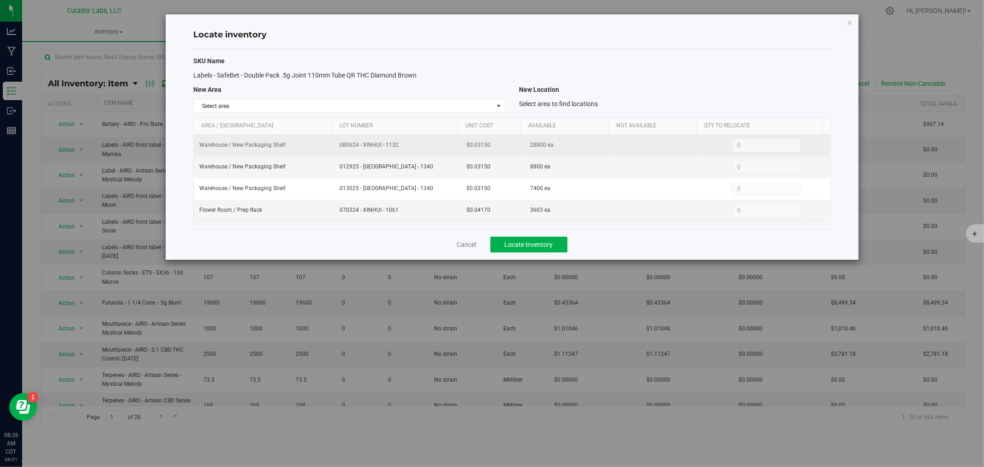
drag, startPoint x: 339, startPoint y: 141, endPoint x: 385, endPoint y: 141, distance: 46.6
click at [385, 141] on span "080624 - XINHUI - 1132" at bounding box center [397, 145] width 116 height 9
drag, startPoint x: 394, startPoint y: 144, endPoint x: 327, endPoint y: 150, distance: 67.1
click at [327, 150] on tr "Warehouse / New Packaging Shelf 080624 - XINHUI - 1132 $0.03130 28800 ea 0 0" at bounding box center [512, 146] width 636 height 22
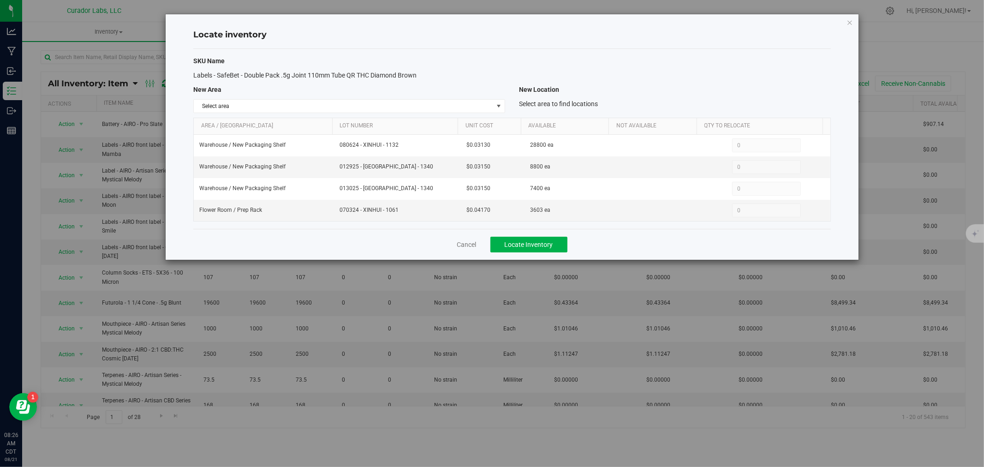
click at [454, 247] on div "Cancel Locate Inventory" at bounding box center [511, 244] width 637 height 31
click at [455, 246] on div "Cancel Locate Inventory" at bounding box center [511, 244] width 637 height 31
click at [462, 246] on link "Cancel" at bounding box center [466, 244] width 19 height 9
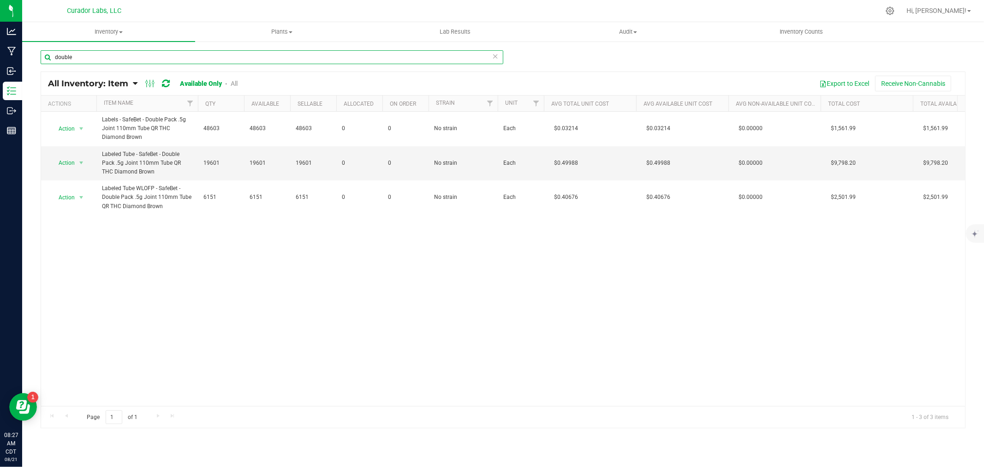
click at [134, 56] on input "double" at bounding box center [272, 57] width 463 height 14
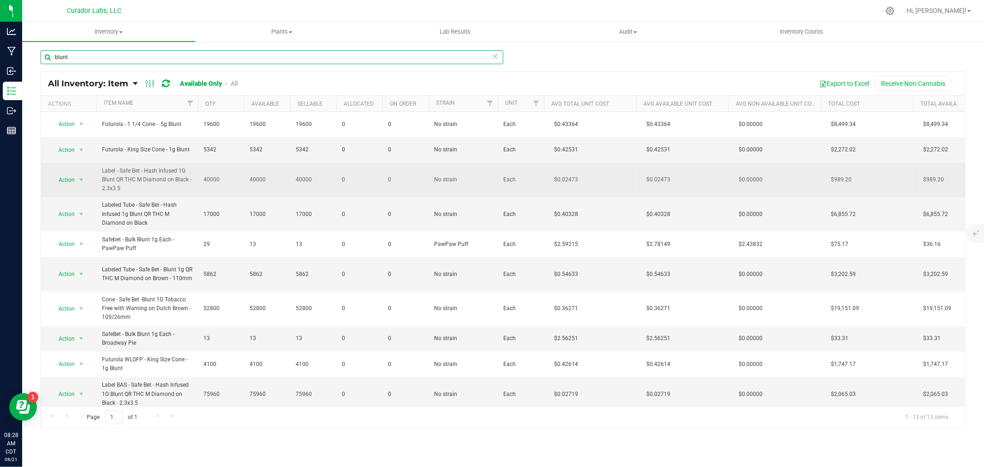
type input "blunt"
drag, startPoint x: 164, startPoint y: 190, endPoint x: 102, endPoint y: 177, distance: 63.3
click at [102, 177] on span "Label - Safe Bet - Hash Infused 1G Blunt QR THC M Diamond on Black - 2.3x3.5" at bounding box center [147, 179] width 90 height 27
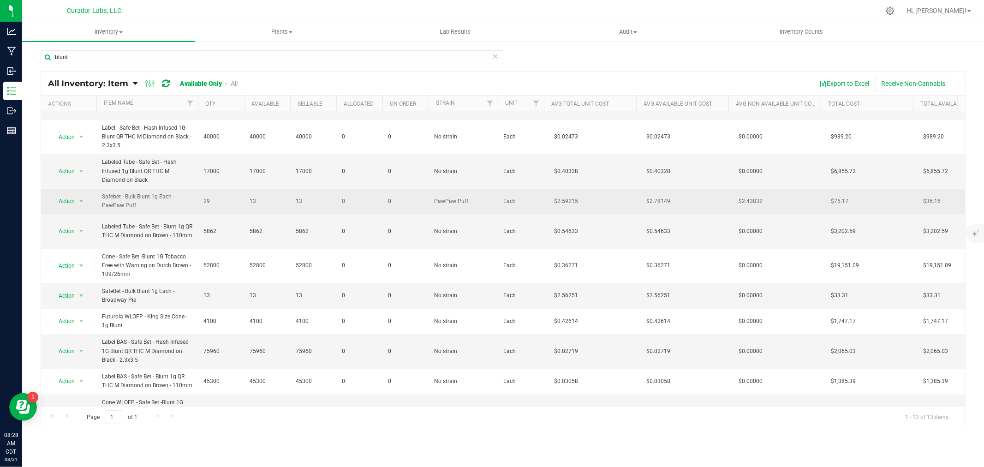
scroll to position [107, 0]
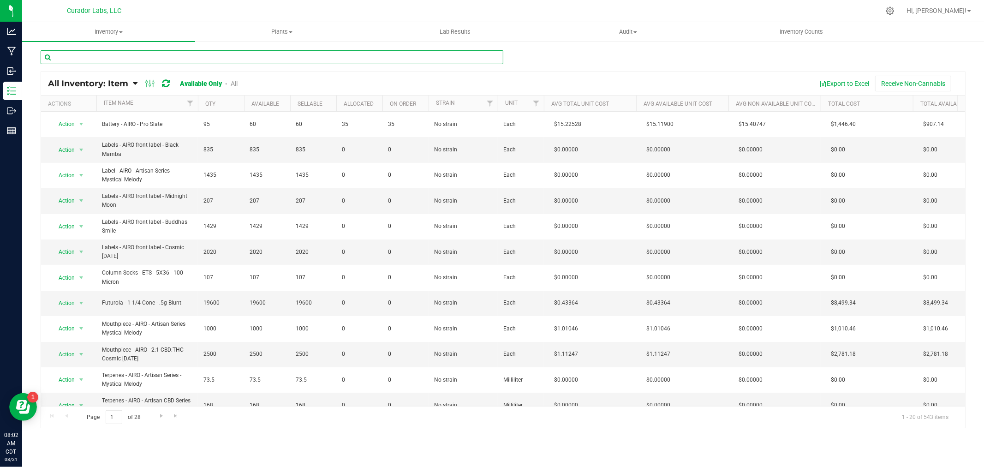
click at [145, 51] on input "text" at bounding box center [272, 57] width 463 height 14
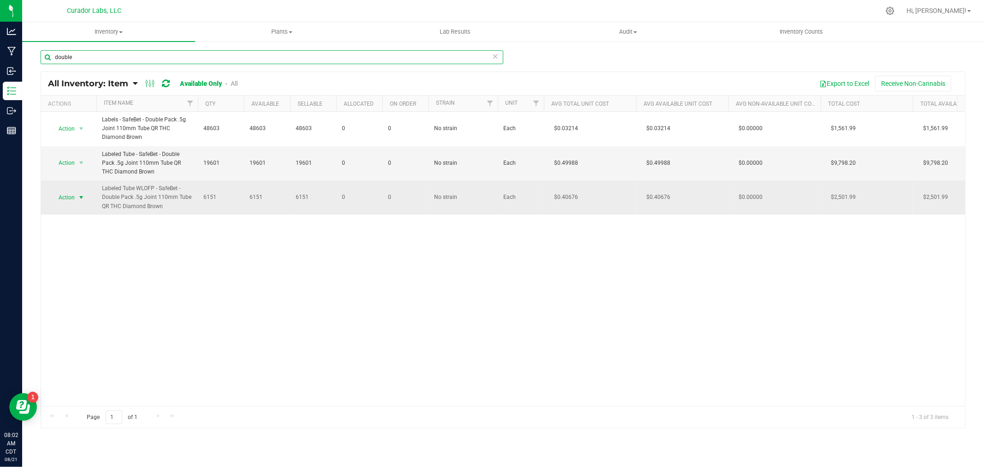
type input "double"
click at [71, 196] on span "Action" at bounding box center [62, 197] width 25 height 13
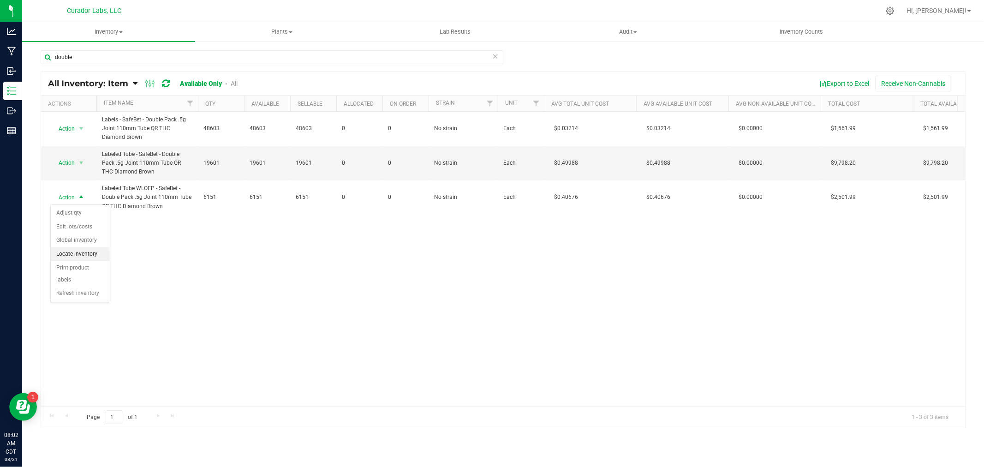
click at [78, 255] on li "Locate inventory" at bounding box center [80, 254] width 59 height 14
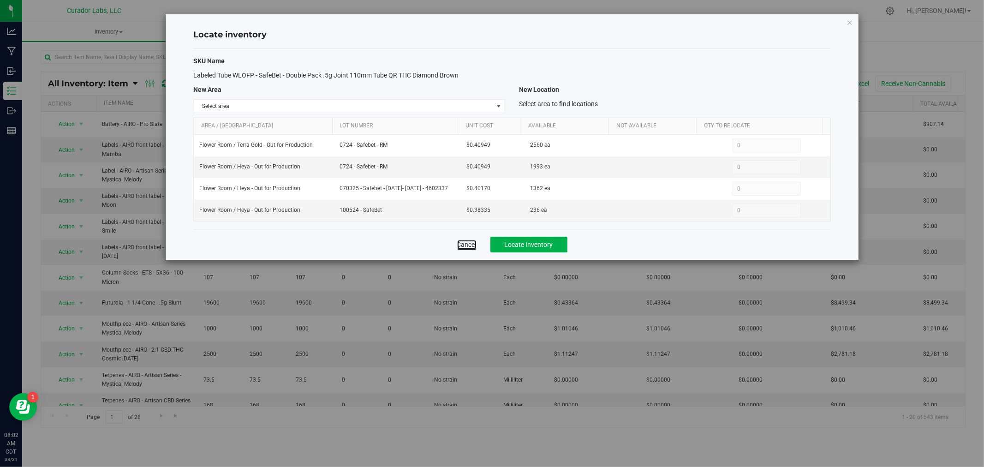
click at [466, 245] on link "Cancel" at bounding box center [466, 244] width 19 height 9
